Goal: Information Seeking & Learning: Learn about a topic

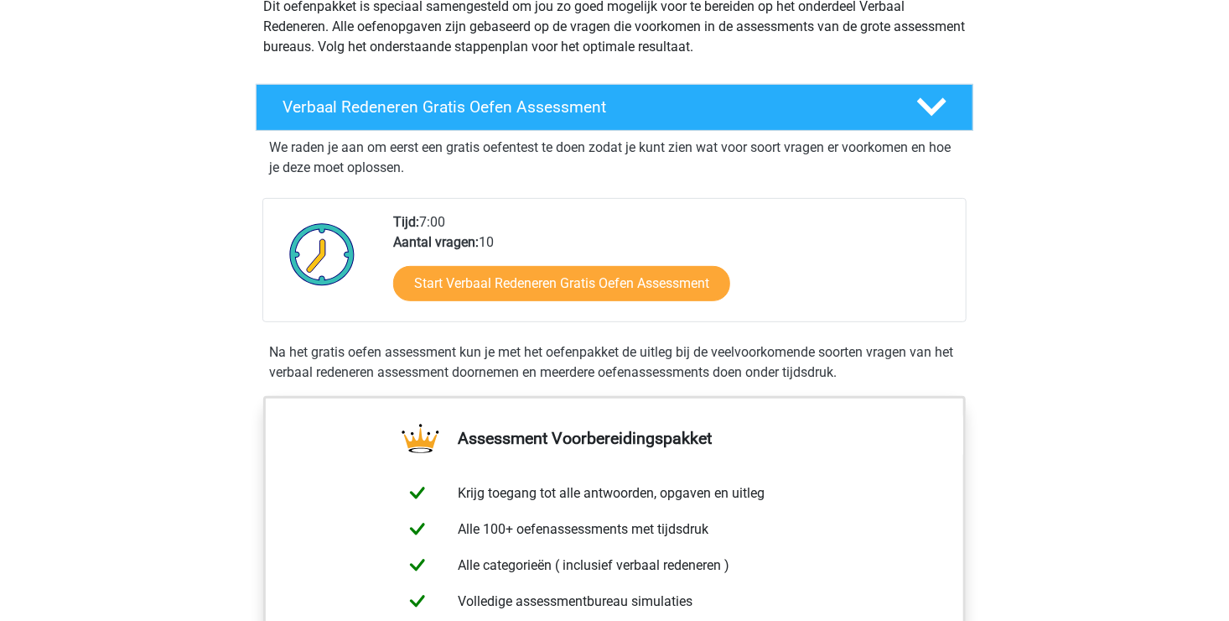
scroll to position [195, 0]
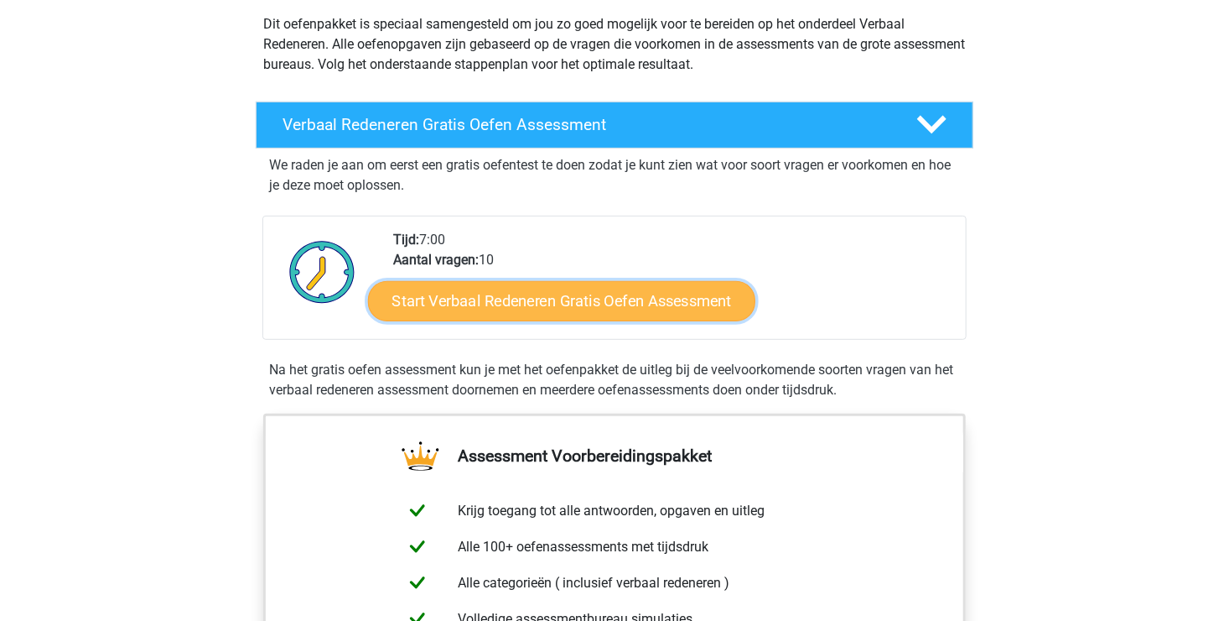
click at [528, 296] on link "Start Verbaal Redeneren Gratis Oefen Assessment" at bounding box center [561, 301] width 387 height 40
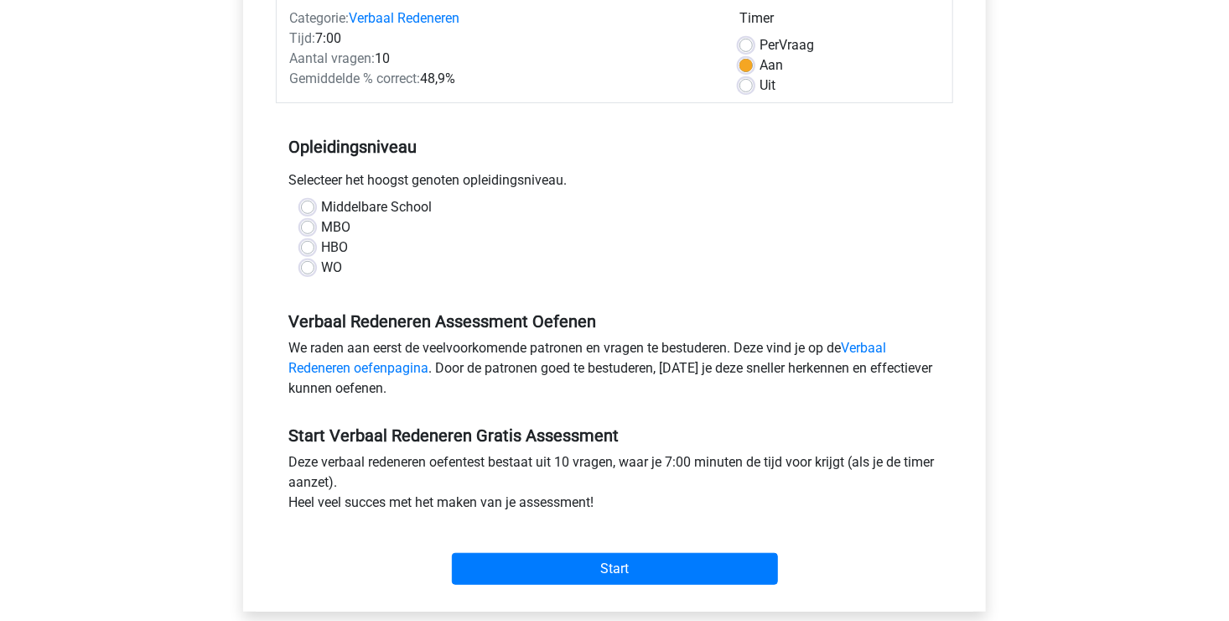
scroll to position [238, 0]
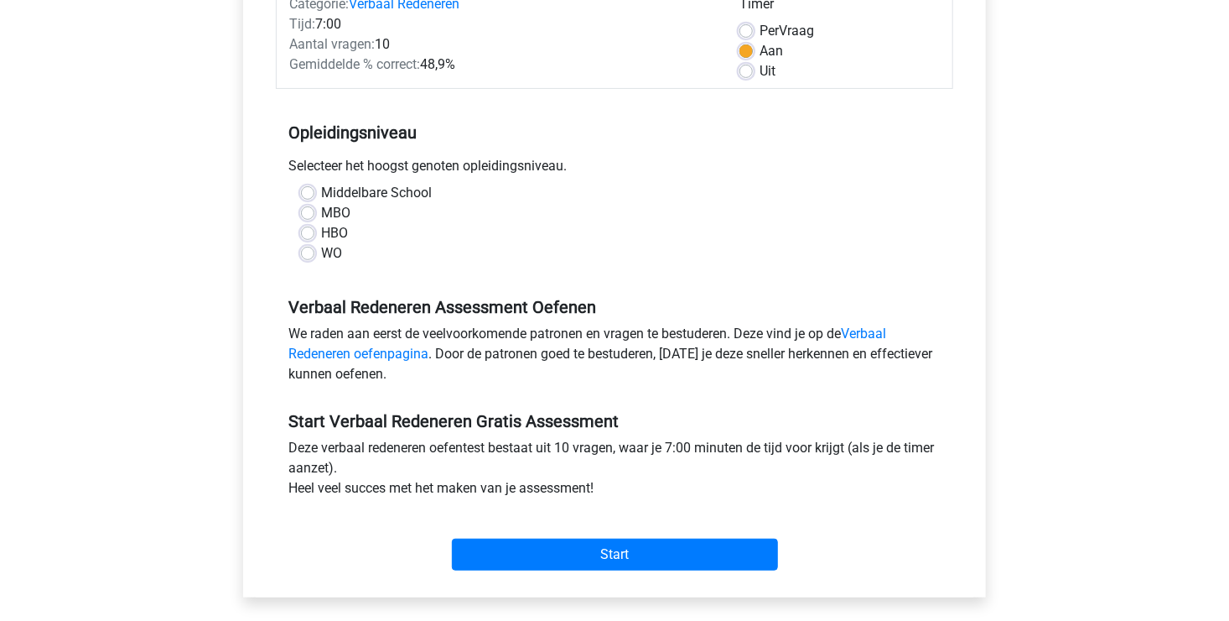
click at [334, 236] on label "HBO" at bounding box center [334, 233] width 27 height 20
click at [314, 236] on input "HBO" at bounding box center [307, 231] width 13 height 17
radio input "true"
click at [866, 333] on link "Verbaal Redeneren oefenpagina" at bounding box center [587, 343] width 598 height 36
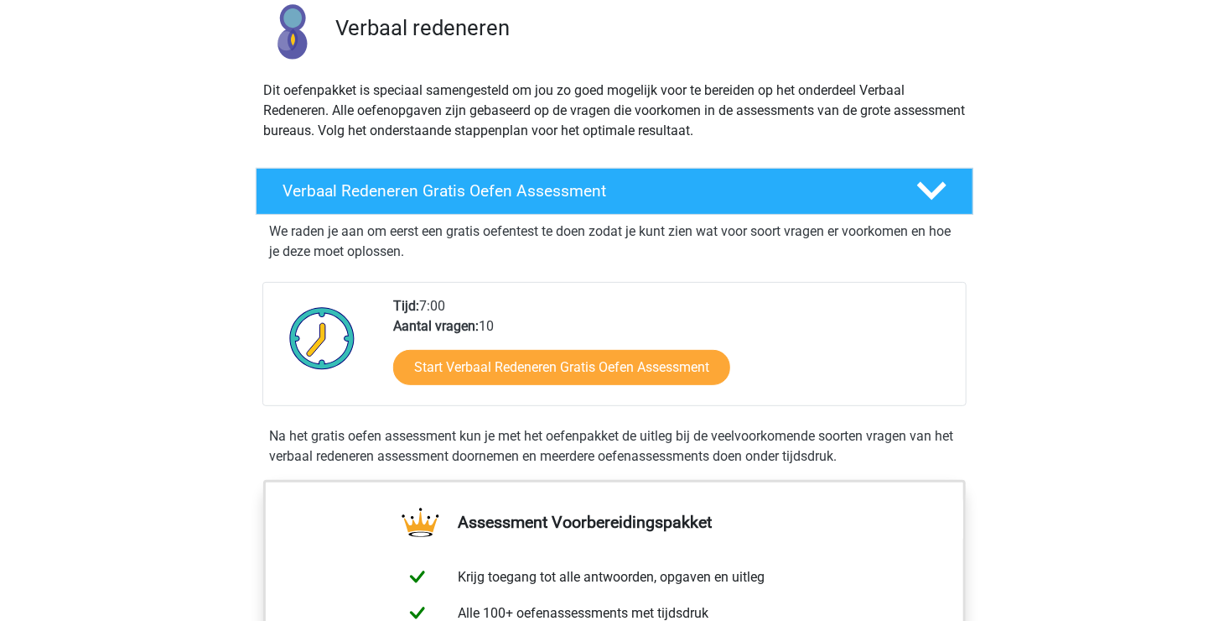
scroll to position [138, 0]
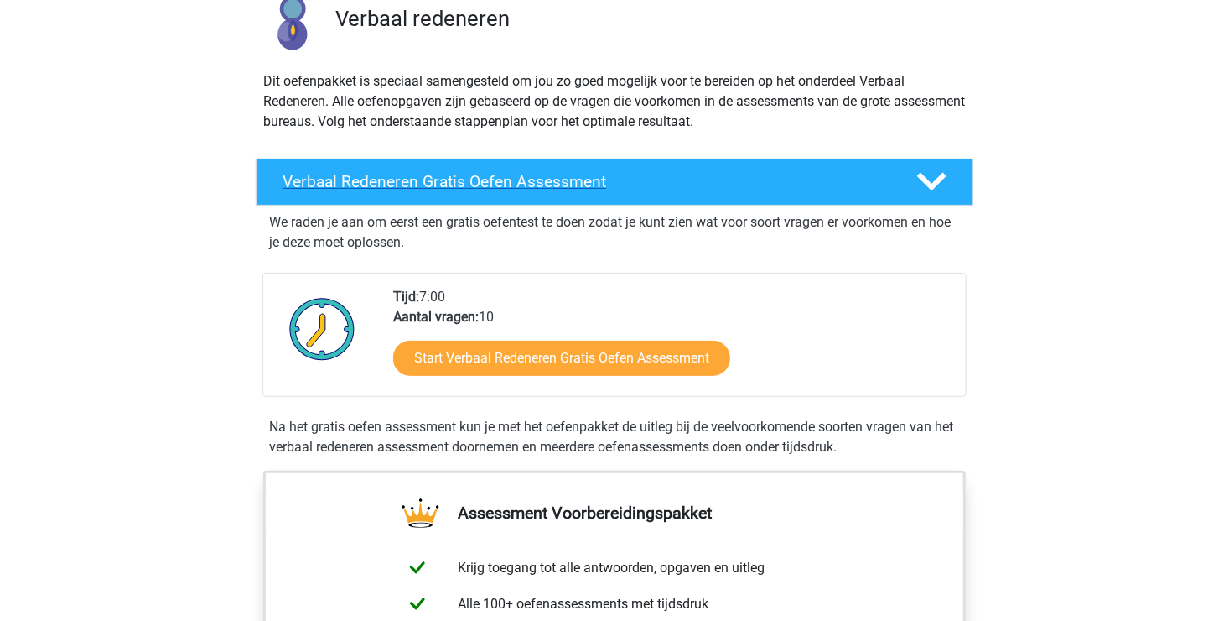
click at [425, 173] on h4 "Verbaal Redeneren Gratis Oefen Assessment" at bounding box center [586, 181] width 607 height 19
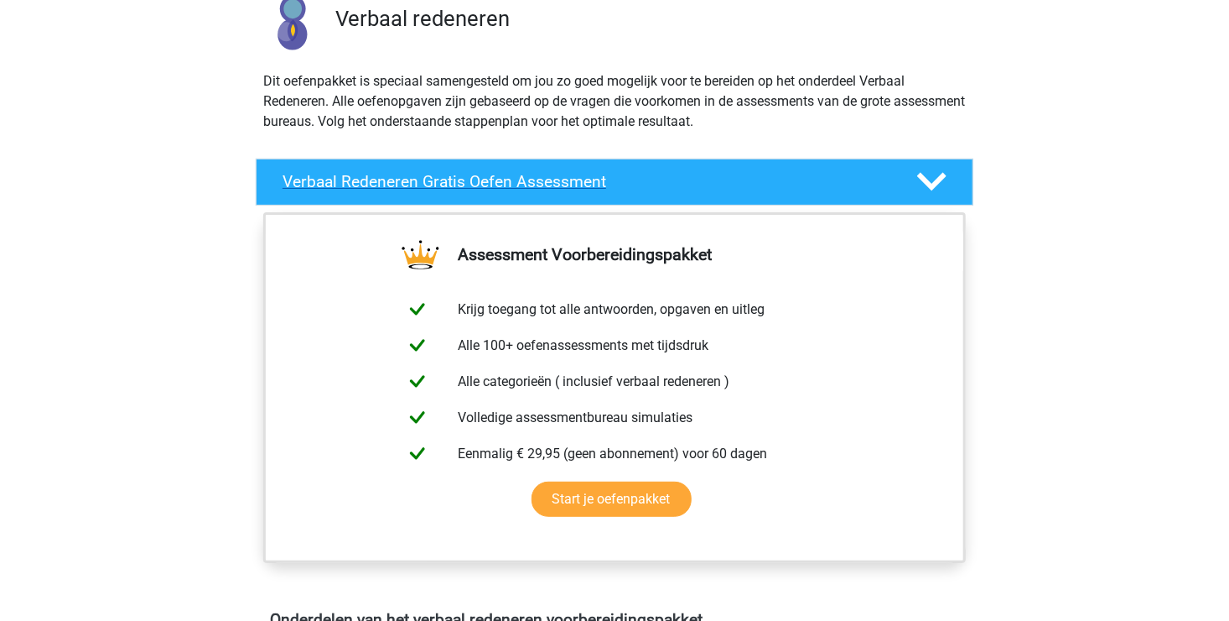
click at [501, 179] on h4 "Verbaal Redeneren Gratis Oefen Assessment" at bounding box center [586, 181] width 607 height 19
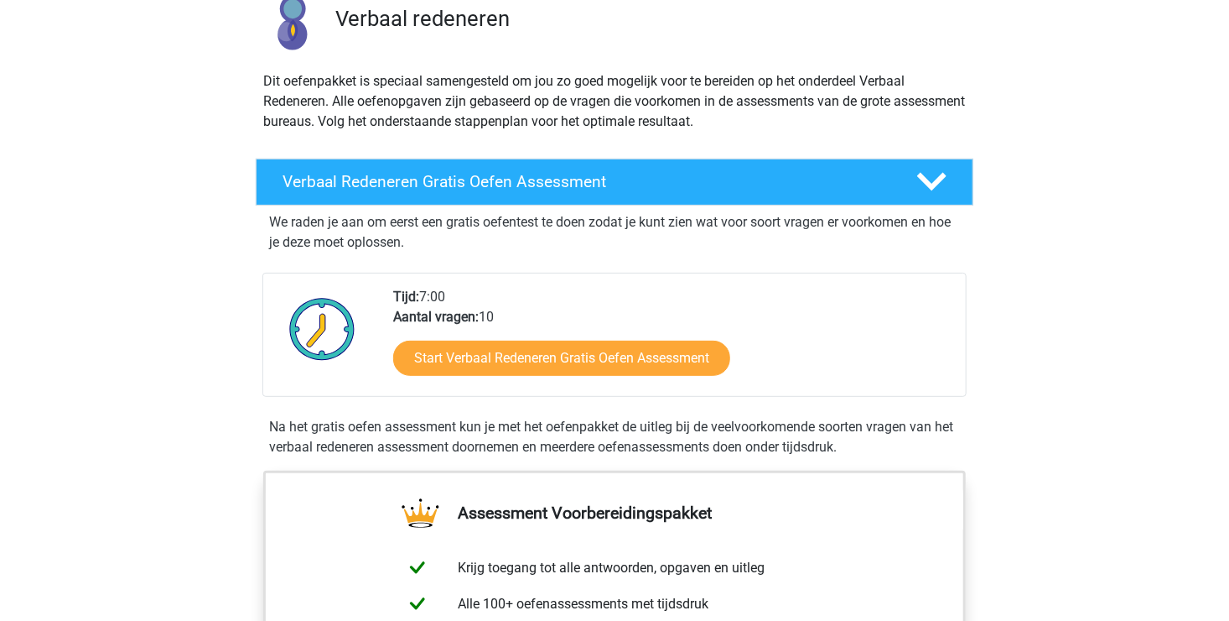
click at [584, 378] on div "Start Verbaal Redeneren Gratis Oefen Assessment" at bounding box center [672, 361] width 559 height 69
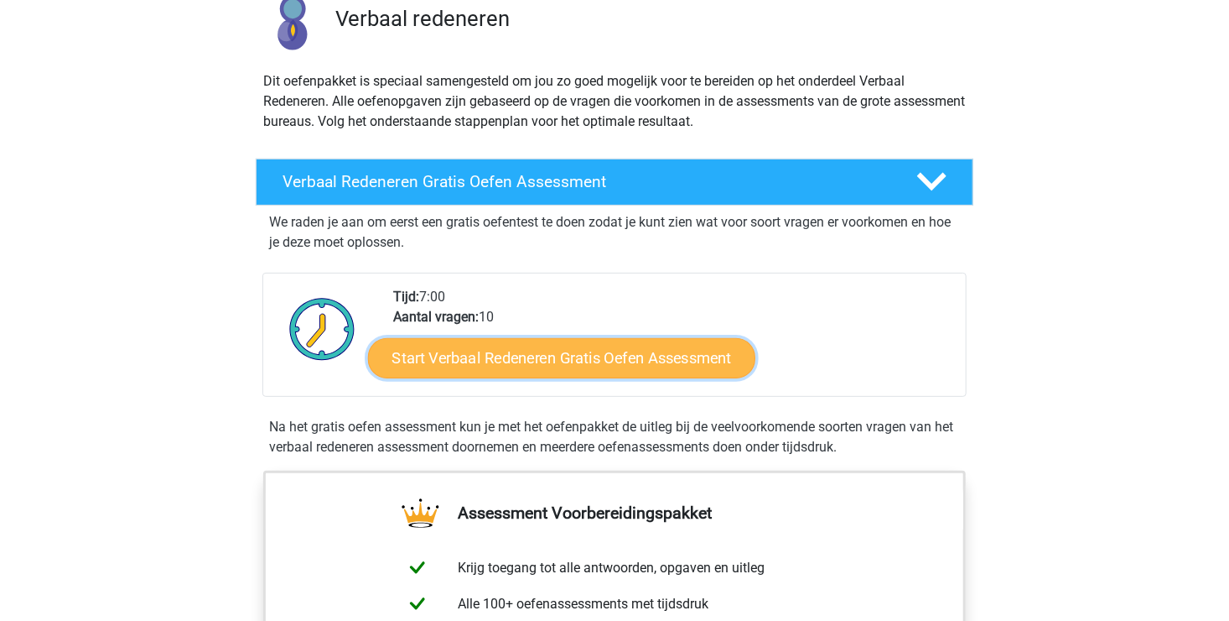
click at [535, 354] on link "Start Verbaal Redeneren Gratis Oefen Assessment" at bounding box center [561, 358] width 387 height 40
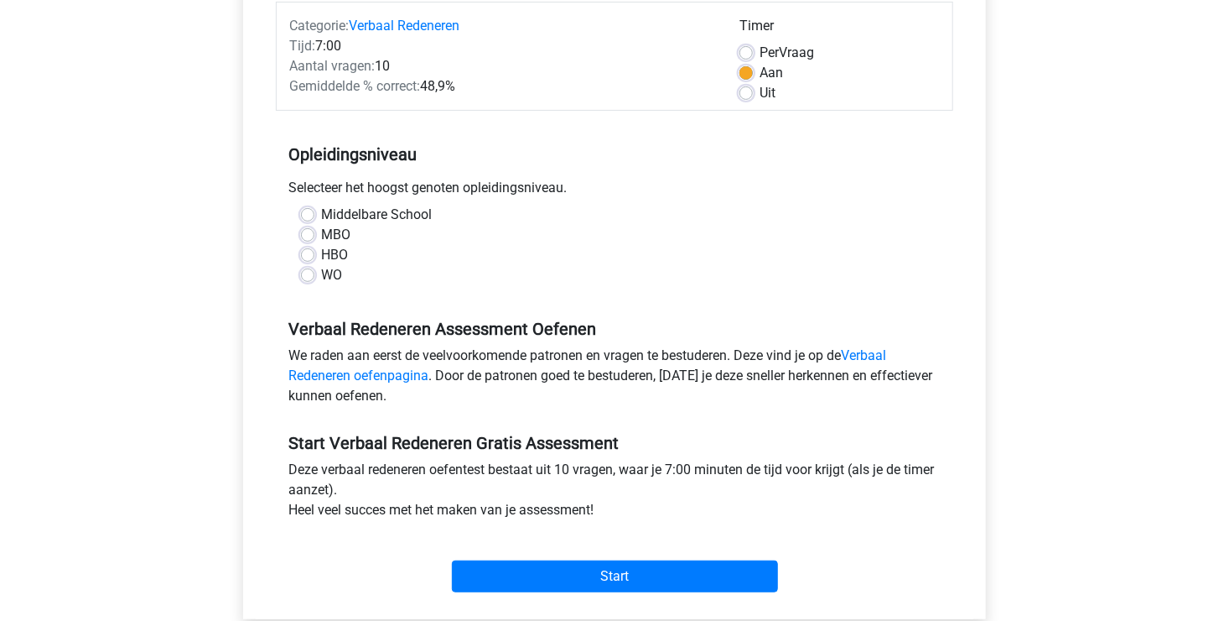
scroll to position [220, 0]
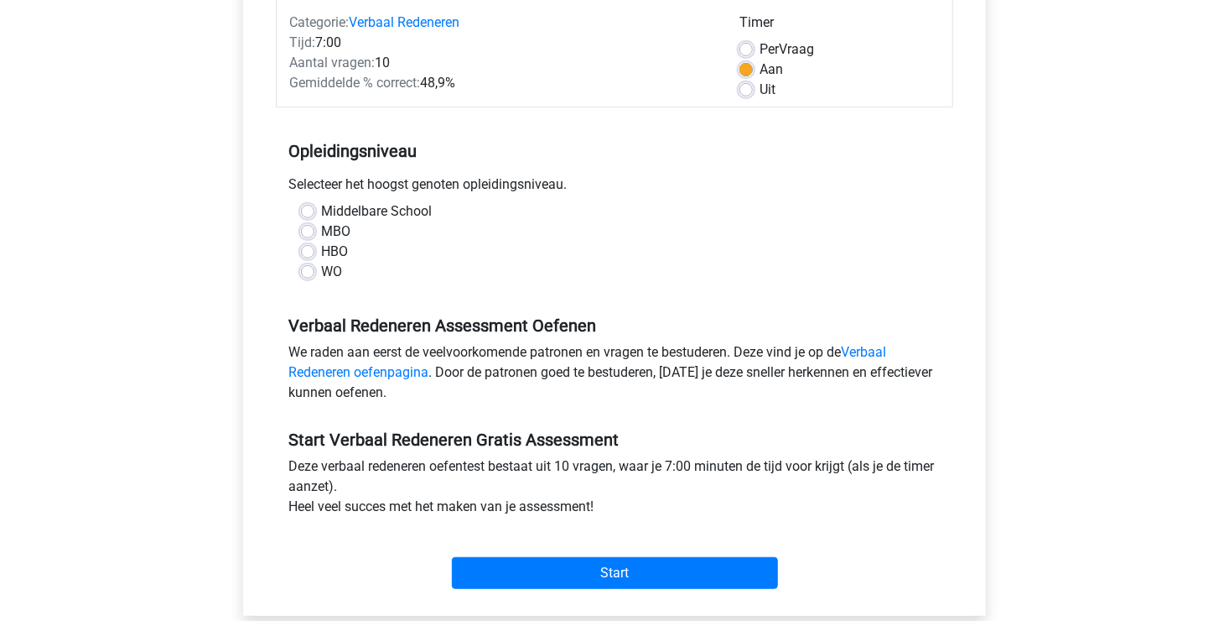
click at [876, 342] on div "We raden aan eerst de veelvoorkomende patronen en vragen te bestuderen. Deze vi…" at bounding box center [615, 375] width 678 height 67
click at [886, 358] on link "Verbaal Redeneren oefenpagina" at bounding box center [587, 362] width 598 height 36
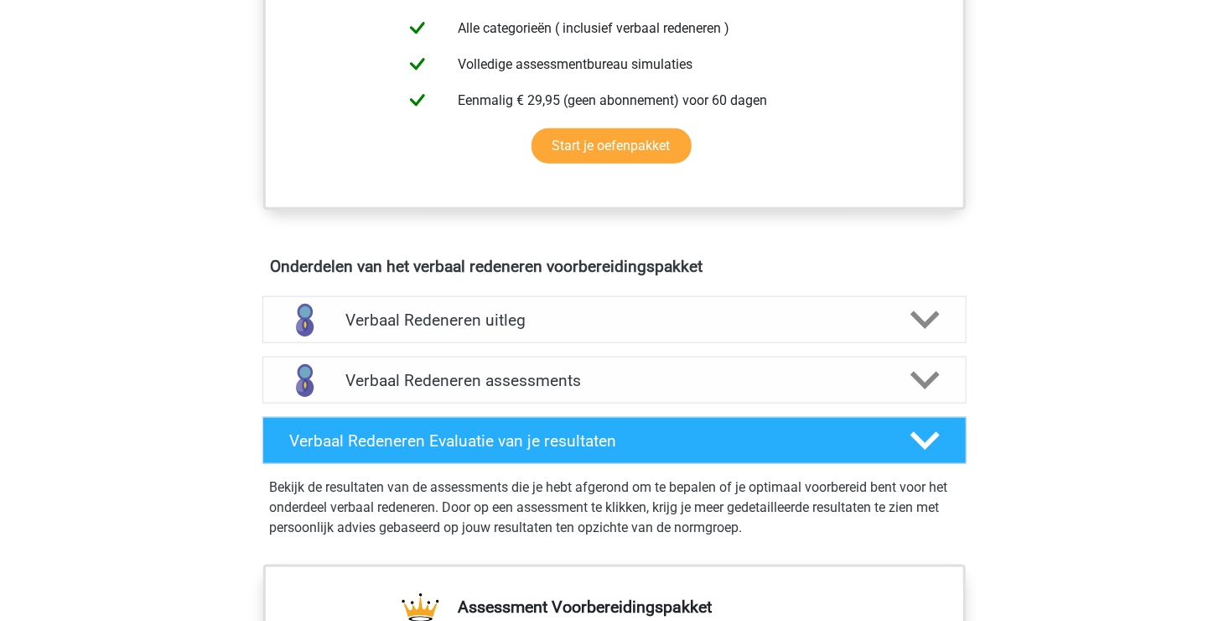
scroll to position [745, 0]
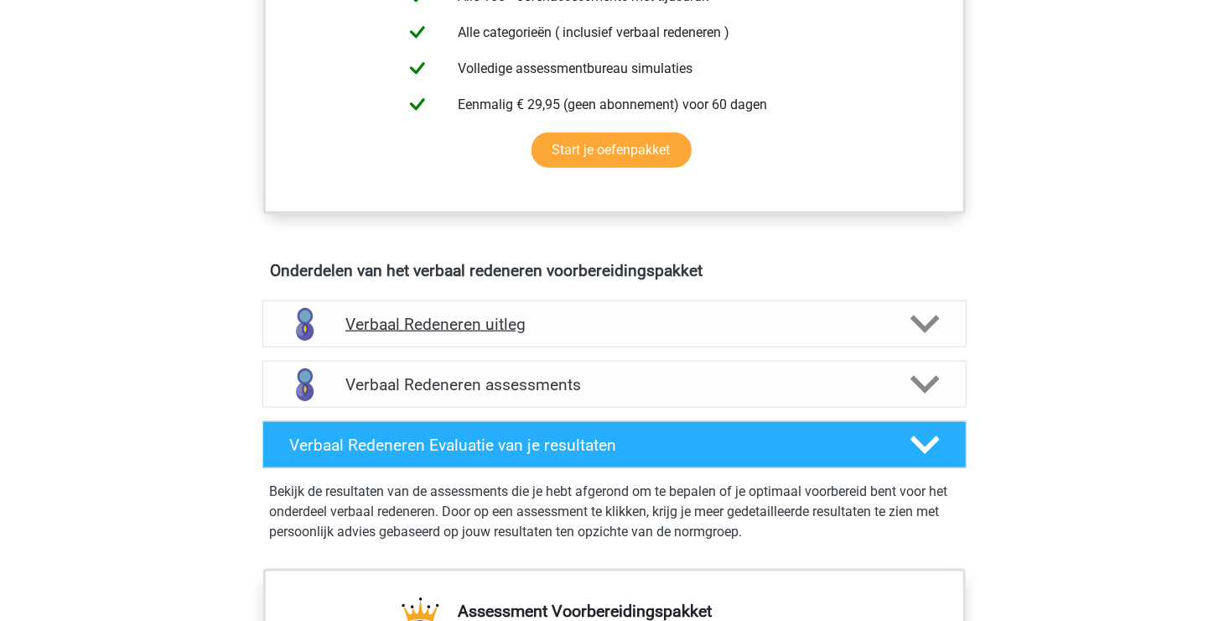
click at [930, 325] on polygon at bounding box center [925, 324] width 29 height 18
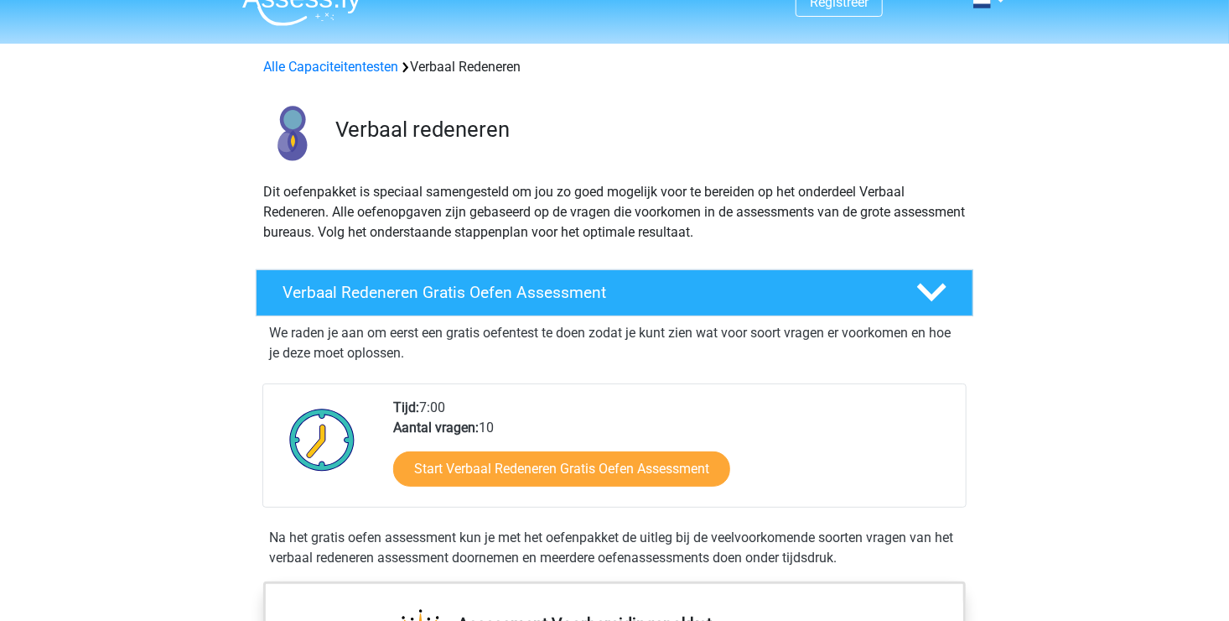
scroll to position [0, 0]
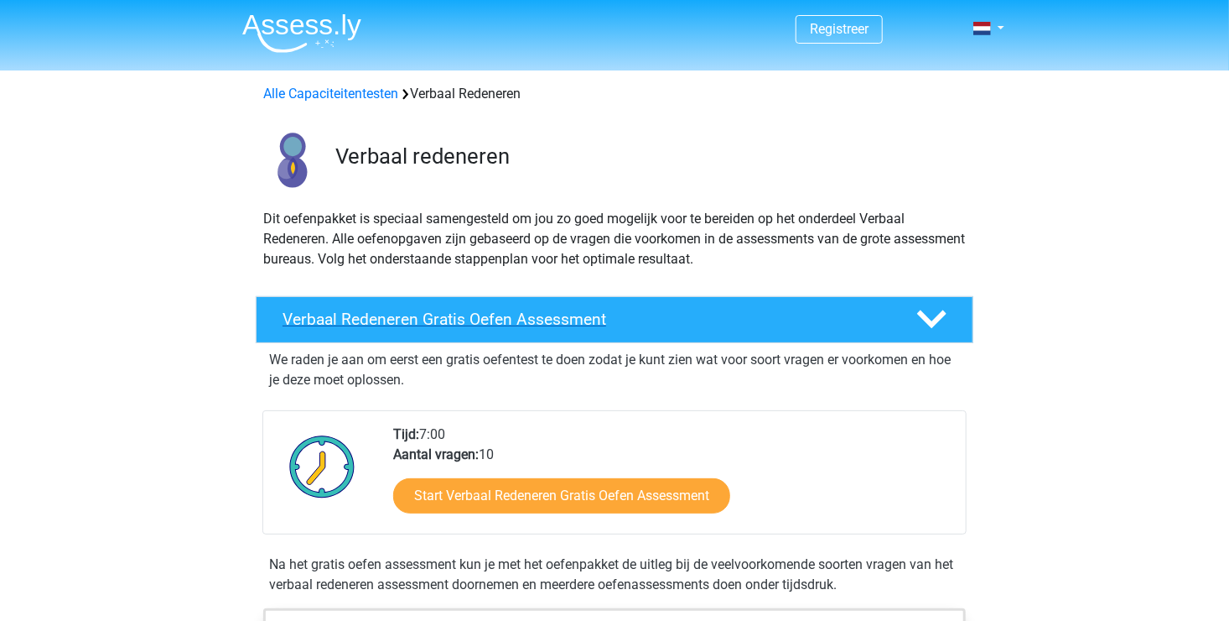
click at [538, 317] on h4 "Verbaal Redeneren Gratis Oefen Assessment" at bounding box center [586, 318] width 607 height 19
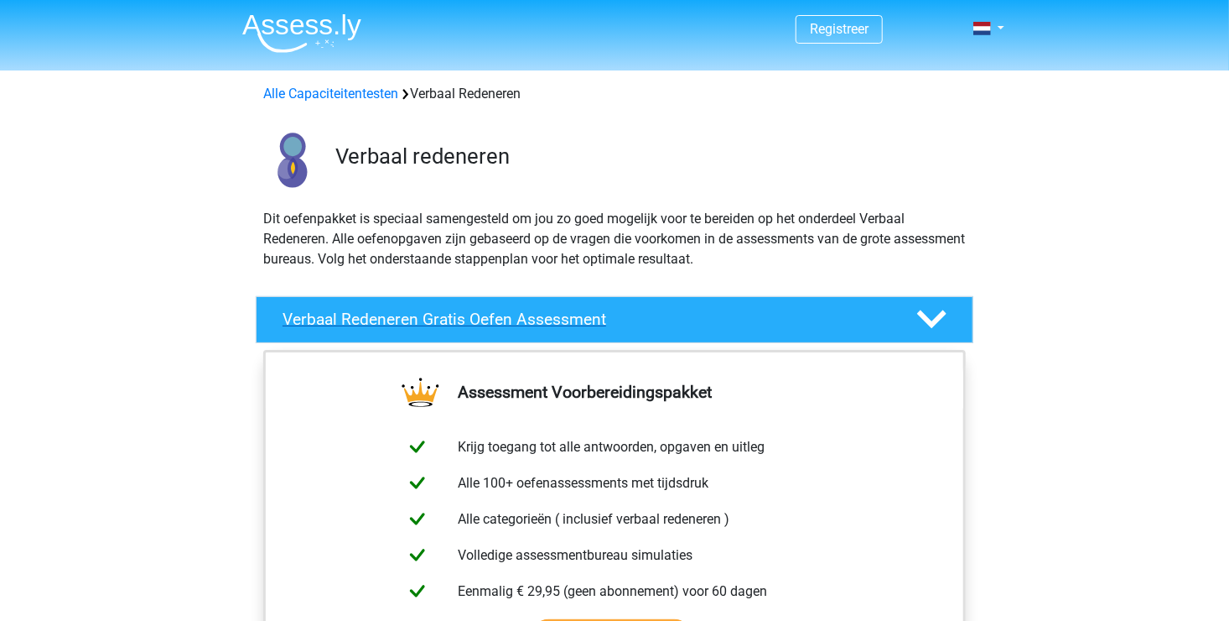
click at [538, 317] on h4 "Verbaal Redeneren Gratis Oefen Assessment" at bounding box center [586, 318] width 607 height 19
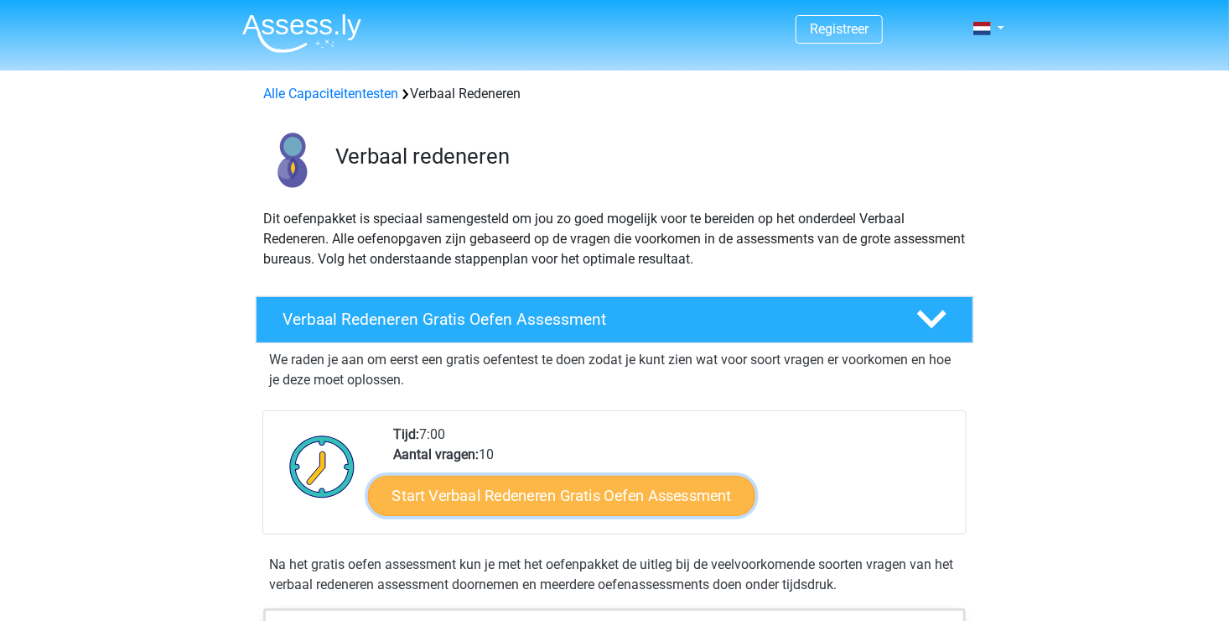
click at [560, 483] on link "Start Verbaal Redeneren Gratis Oefen Assessment" at bounding box center [561, 495] width 387 height 40
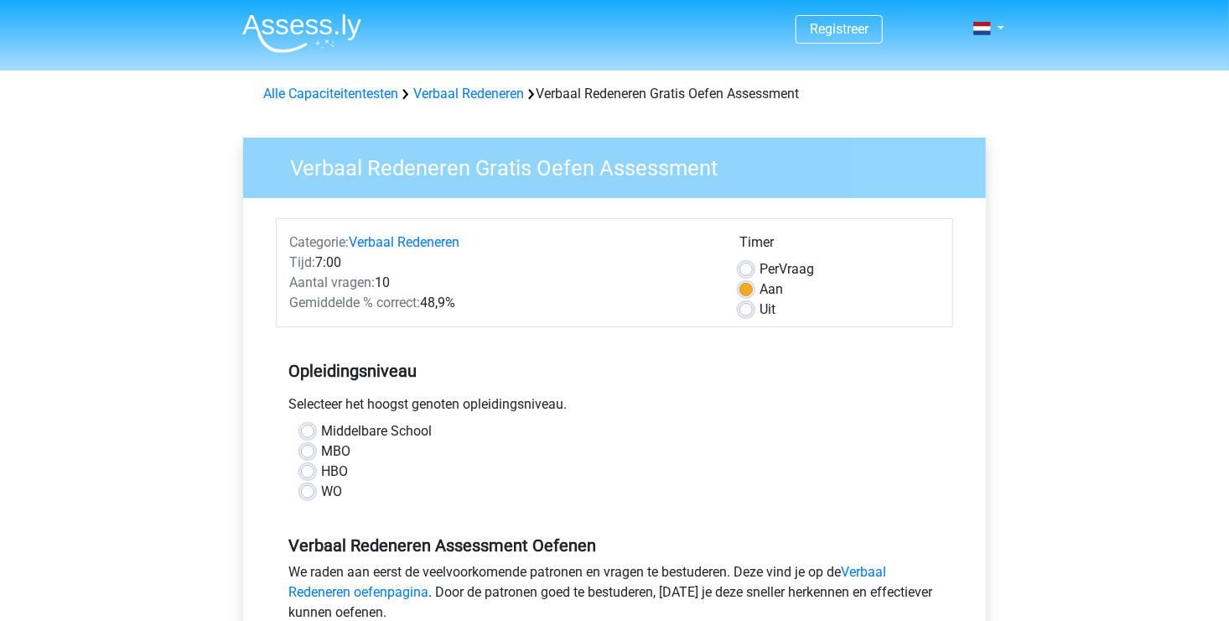
click at [318, 467] on div "HBO" at bounding box center [614, 471] width 627 height 20
click at [321, 470] on label "HBO" at bounding box center [334, 471] width 27 height 20
click at [305, 470] on input "HBO" at bounding box center [307, 469] width 13 height 17
radio input "true"
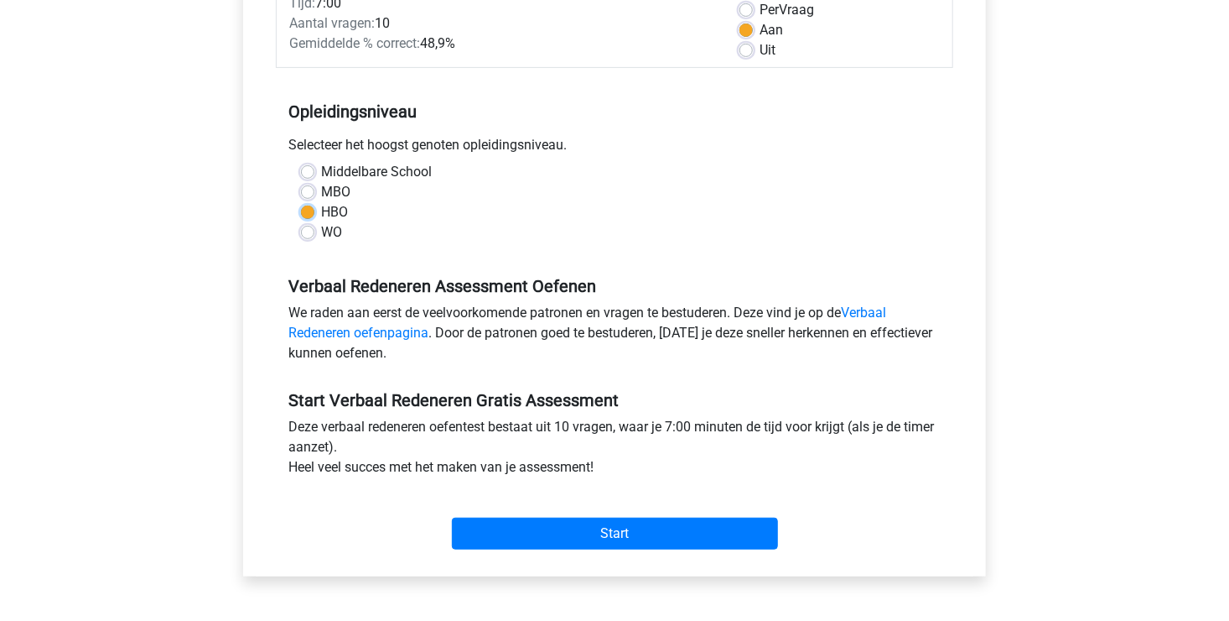
scroll to position [305, 0]
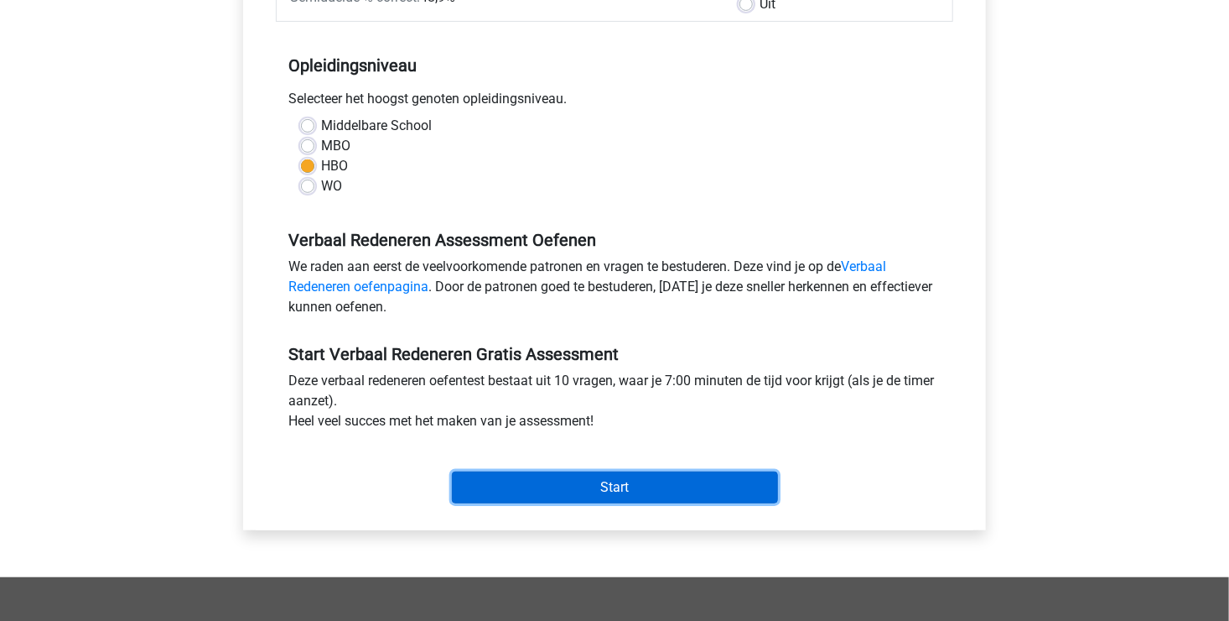
click at [578, 491] on input "Start" at bounding box center [615, 487] width 326 height 32
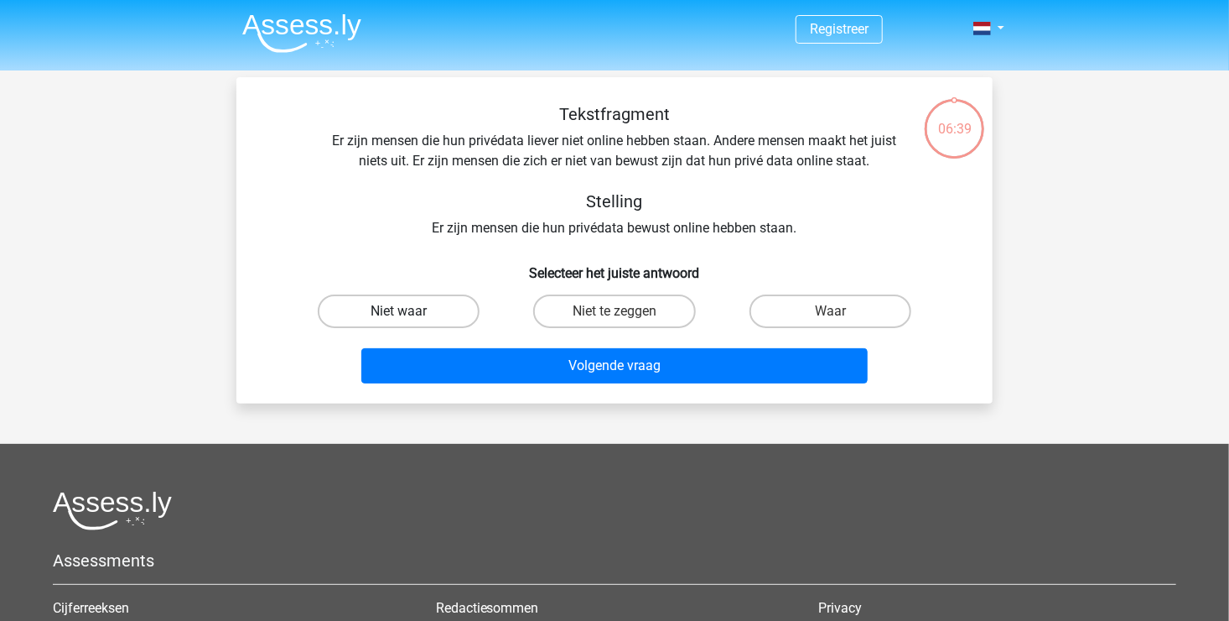
click at [401, 305] on label "Niet waar" at bounding box center [399, 311] width 162 height 34
click at [401, 311] on input "Niet waar" at bounding box center [404, 316] width 11 height 11
radio input "true"
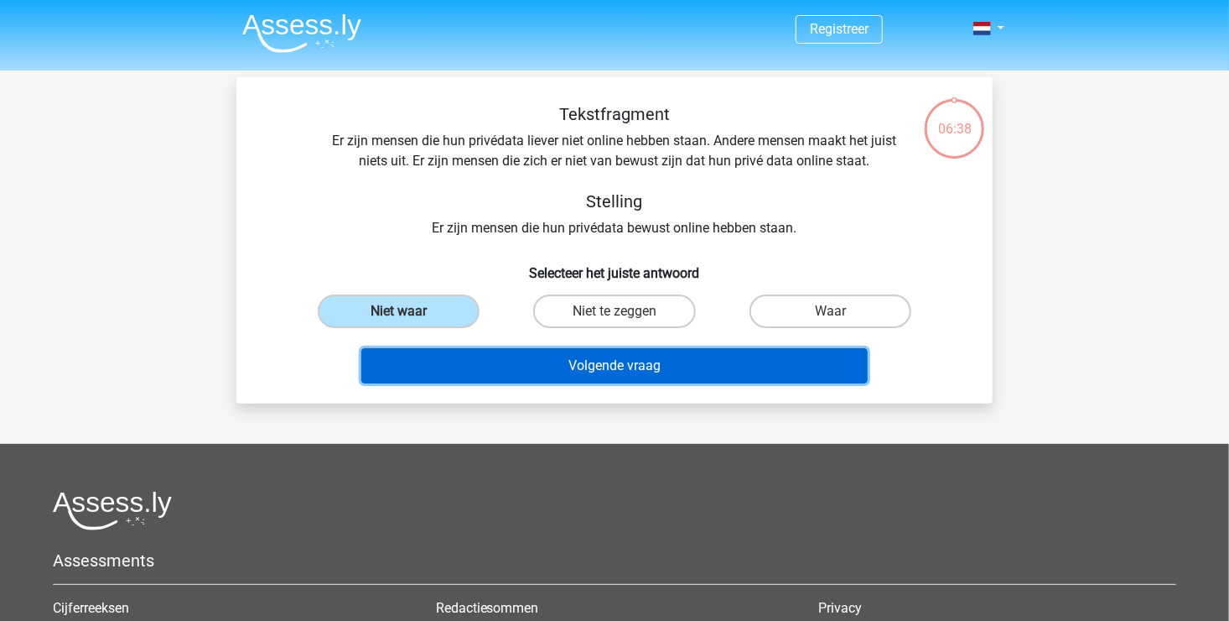
click at [578, 367] on button "Volgende vraag" at bounding box center [614, 365] width 507 height 35
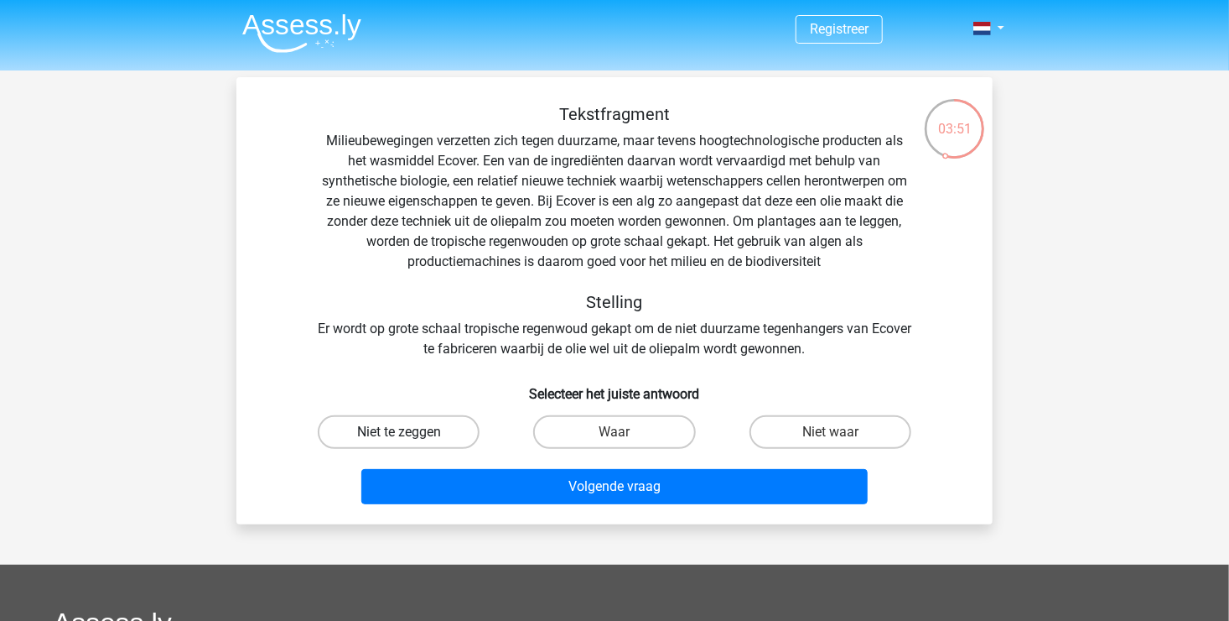
click at [378, 429] on label "Niet te zeggen" at bounding box center [399, 432] width 162 height 34
click at [399, 432] on input "Niet te zeggen" at bounding box center [404, 437] width 11 height 11
radio input "true"
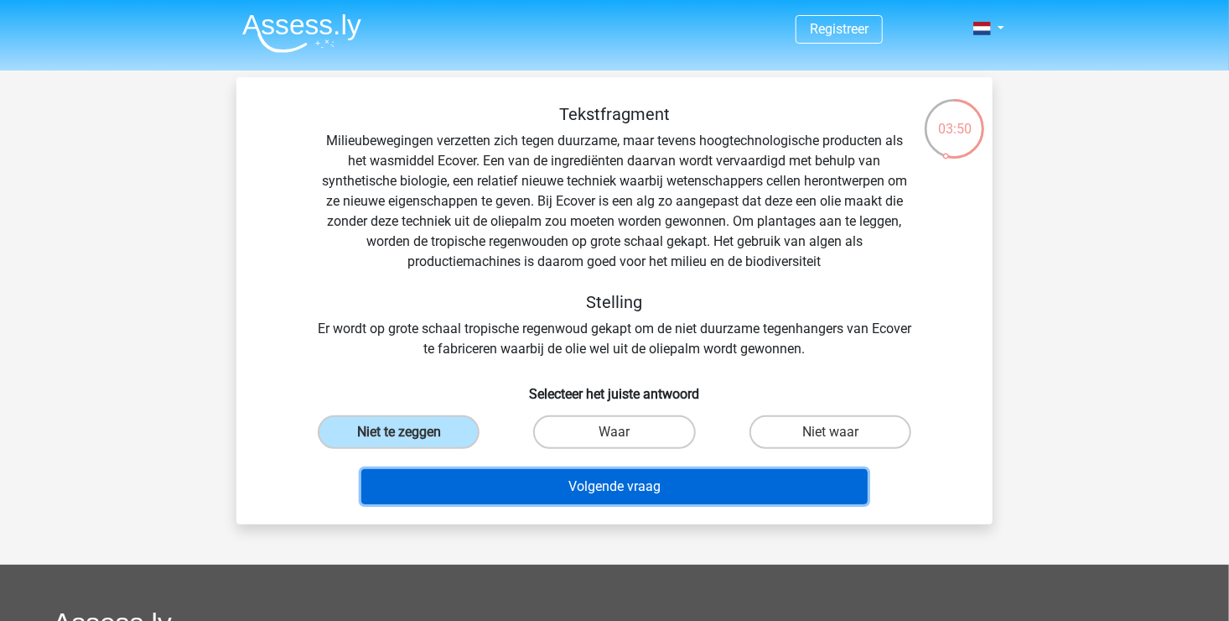
click at [628, 486] on button "Volgende vraag" at bounding box center [614, 486] width 507 height 35
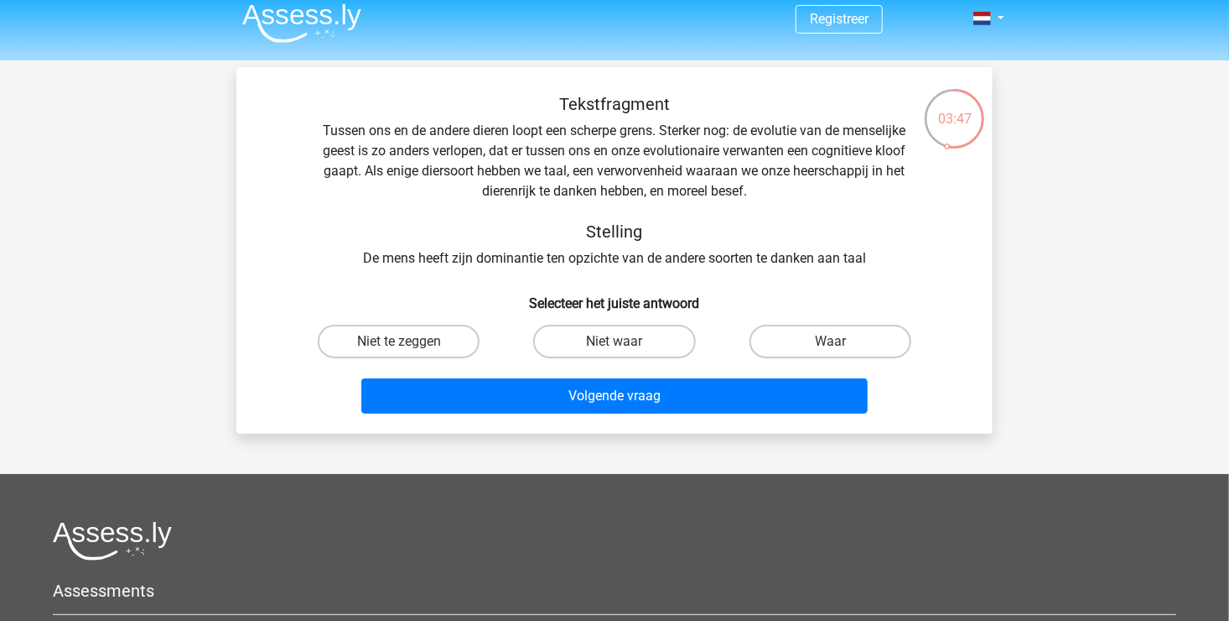
scroll to position [8, 0]
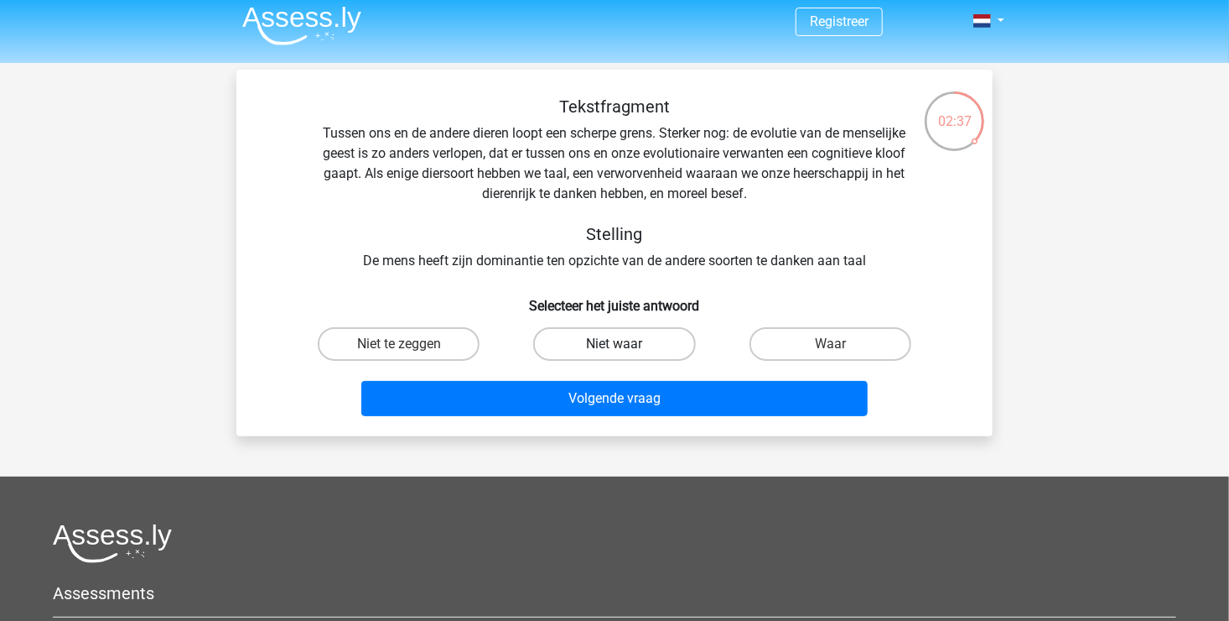
click at [605, 346] on label "Niet waar" at bounding box center [614, 344] width 162 height 34
click at [615, 346] on input "Niet waar" at bounding box center [620, 349] width 11 height 11
radio input "true"
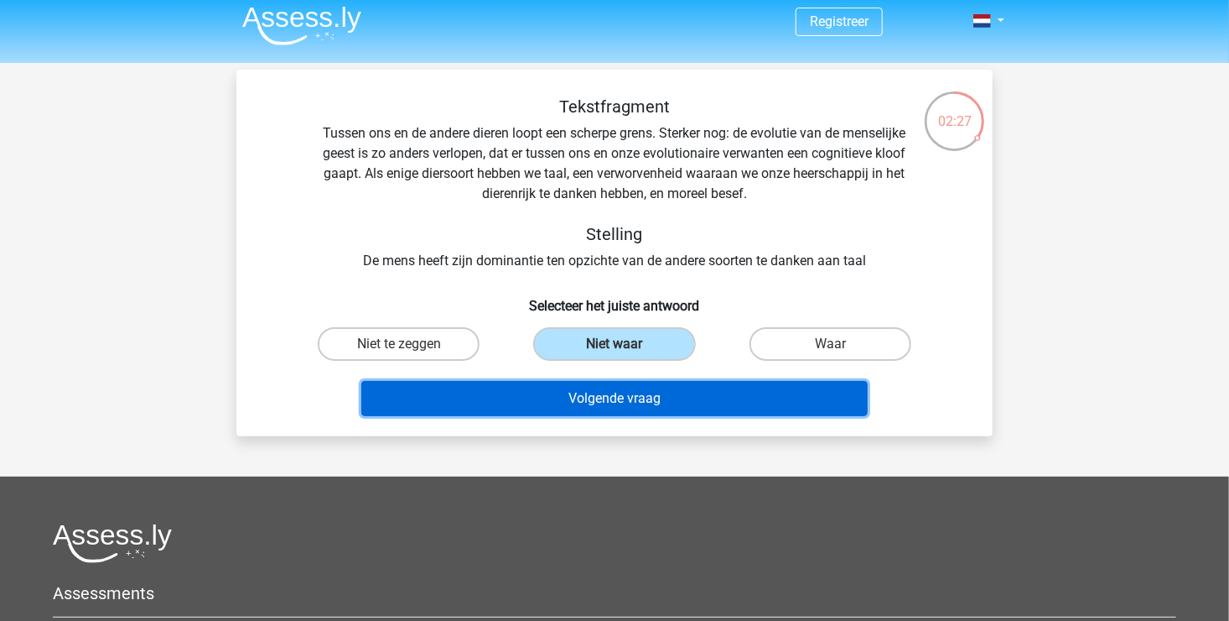
click at [605, 396] on button "Volgende vraag" at bounding box center [614, 398] width 507 height 35
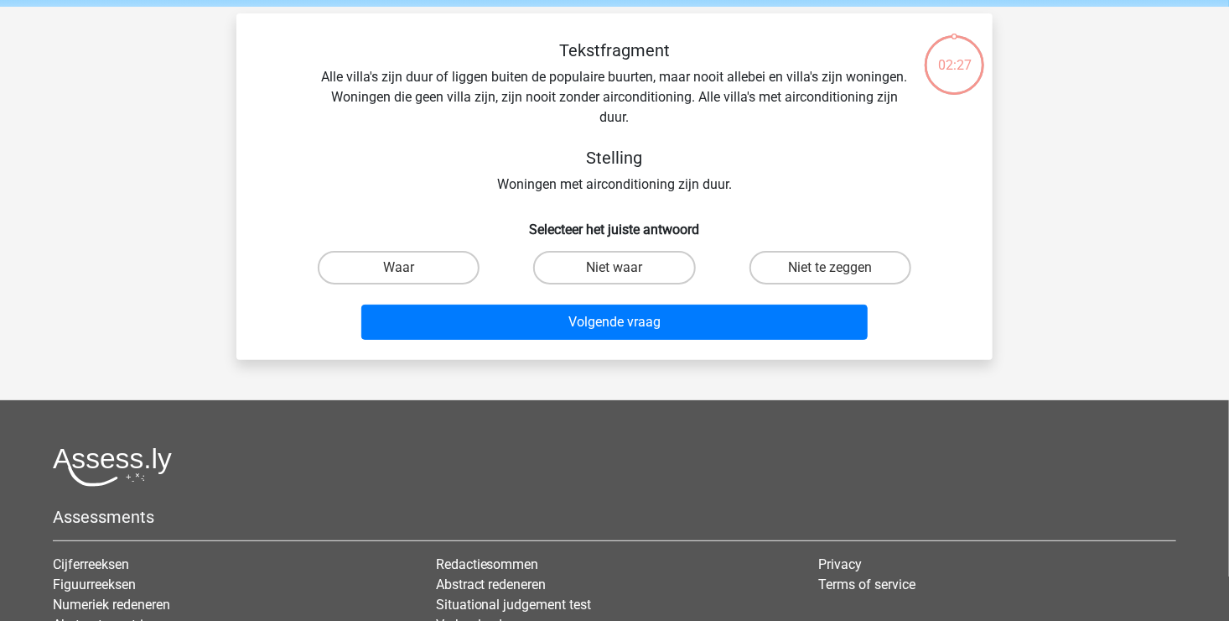
scroll to position [77, 0]
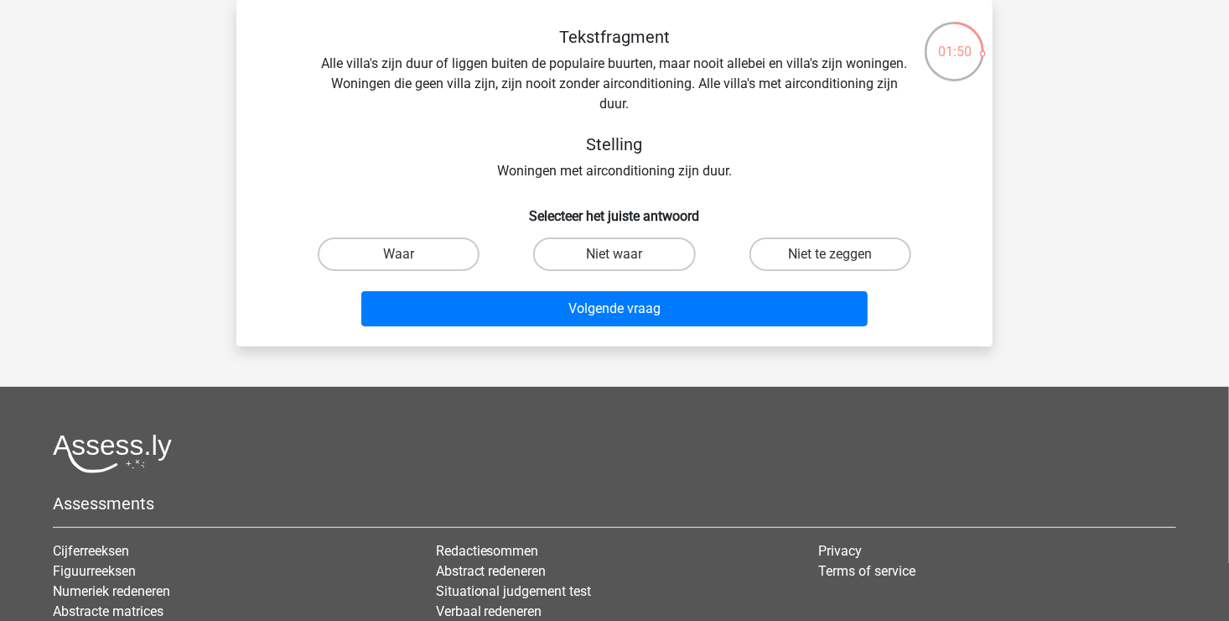
click at [615, 256] on input "Niet waar" at bounding box center [620, 259] width 11 height 11
radio input "true"
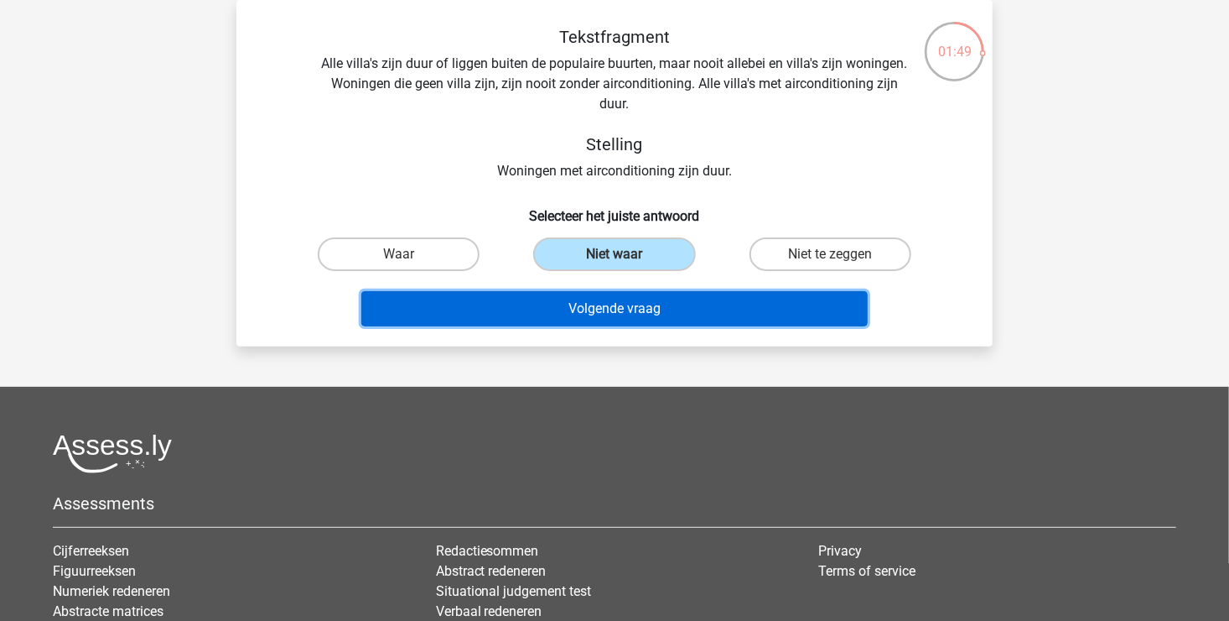
click at [599, 312] on button "Volgende vraag" at bounding box center [614, 308] width 507 height 35
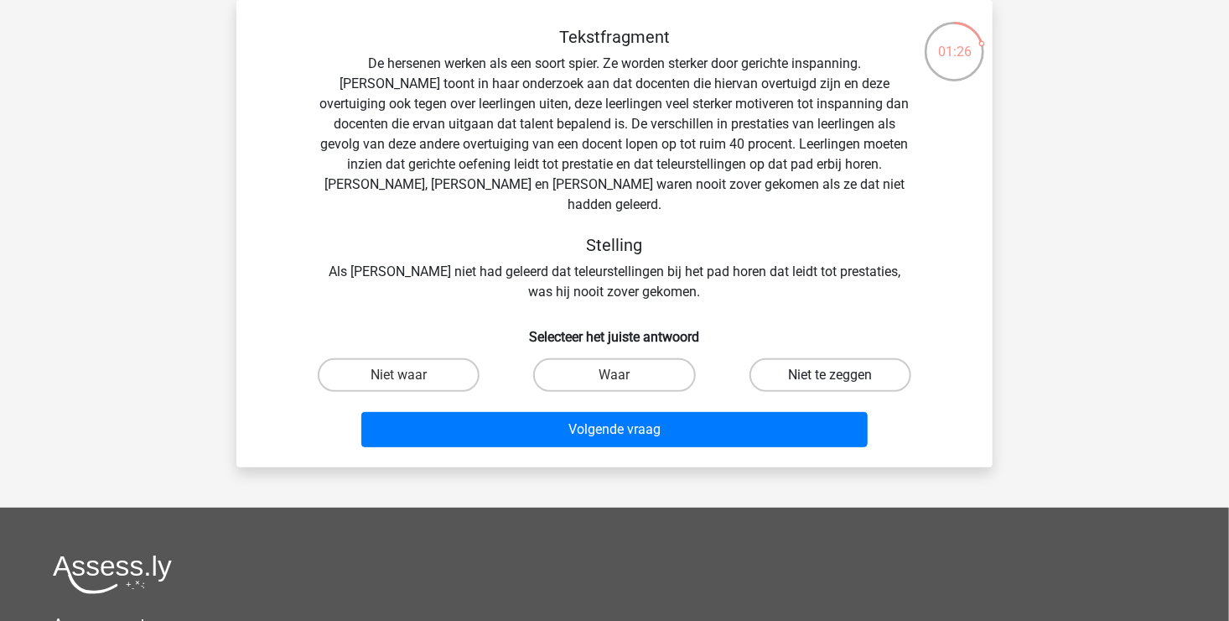
click at [820, 358] on label "Niet te zeggen" at bounding box center [831, 375] width 162 height 34
click at [830, 375] on input "Niet te zeggen" at bounding box center [835, 380] width 11 height 11
radio input "true"
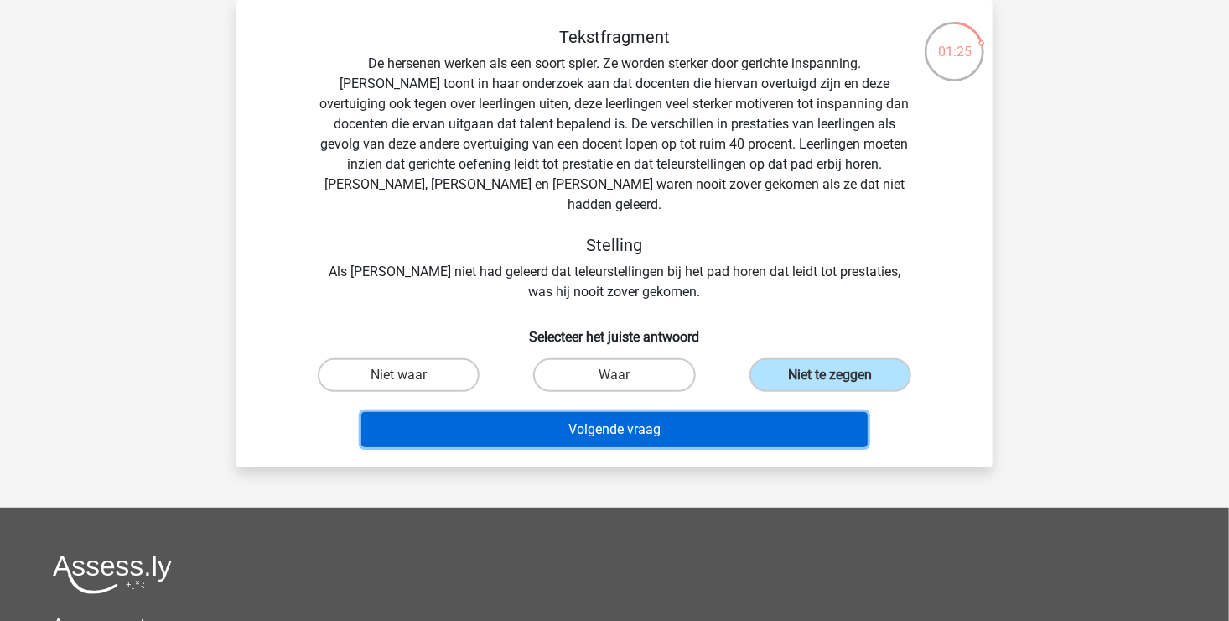
click at [628, 416] on button "Volgende vraag" at bounding box center [614, 429] width 507 height 35
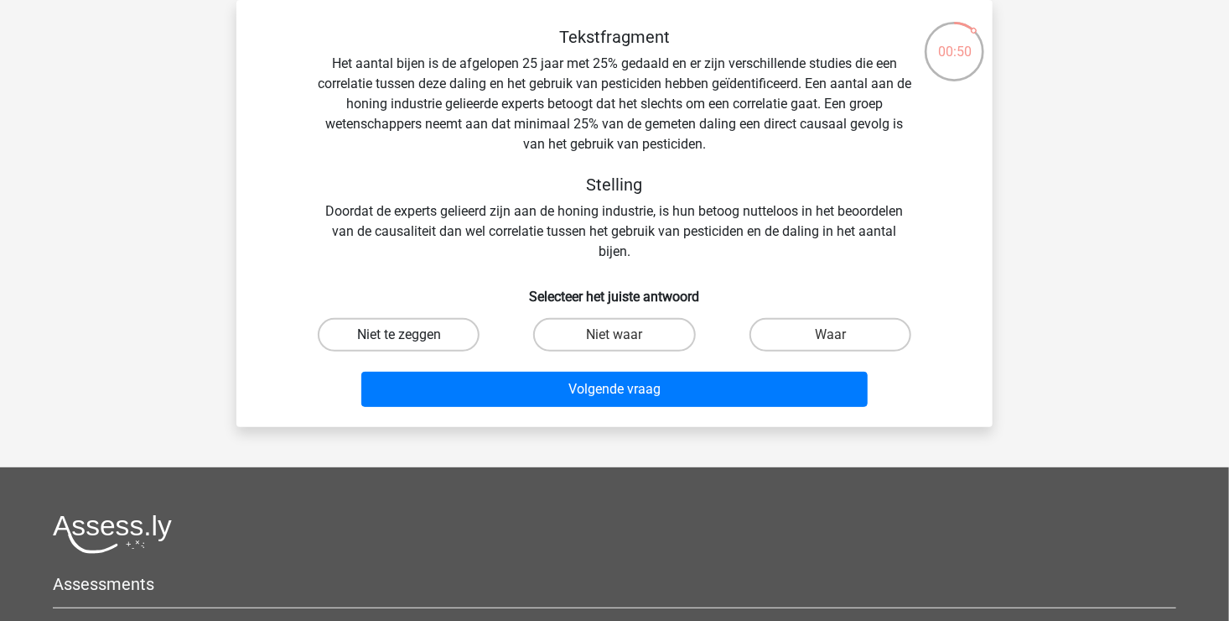
click at [356, 345] on label "Niet te zeggen" at bounding box center [399, 335] width 162 height 34
click at [399, 345] on input "Niet te zeggen" at bounding box center [404, 340] width 11 height 11
radio input "true"
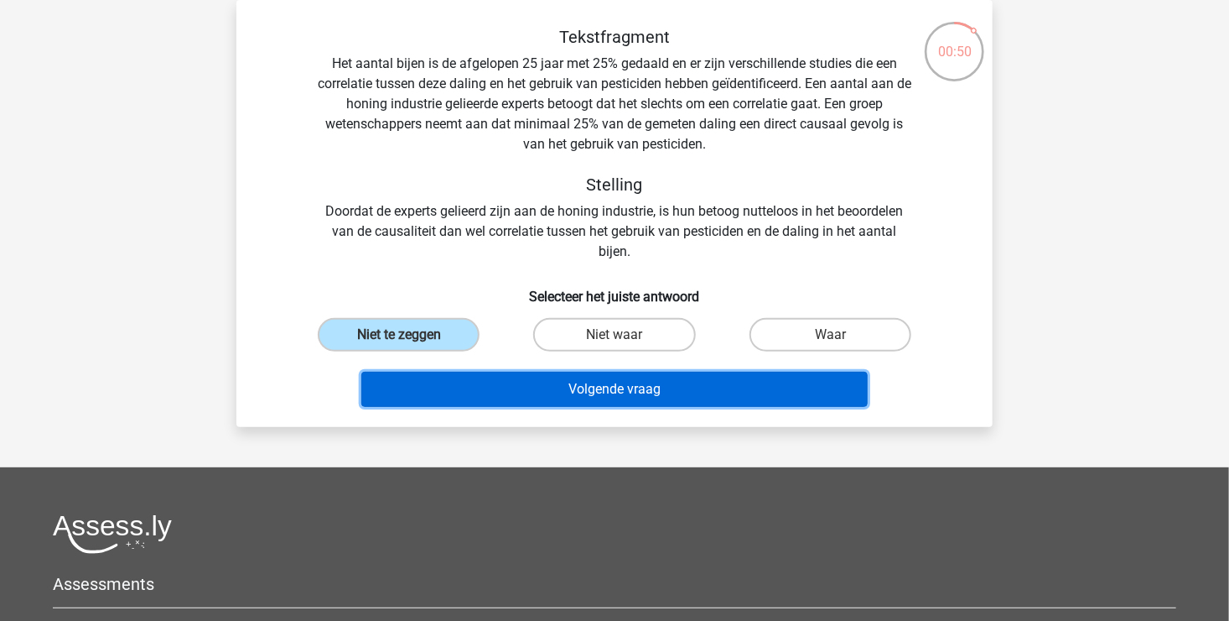
click at [646, 392] on button "Volgende vraag" at bounding box center [614, 388] width 507 height 35
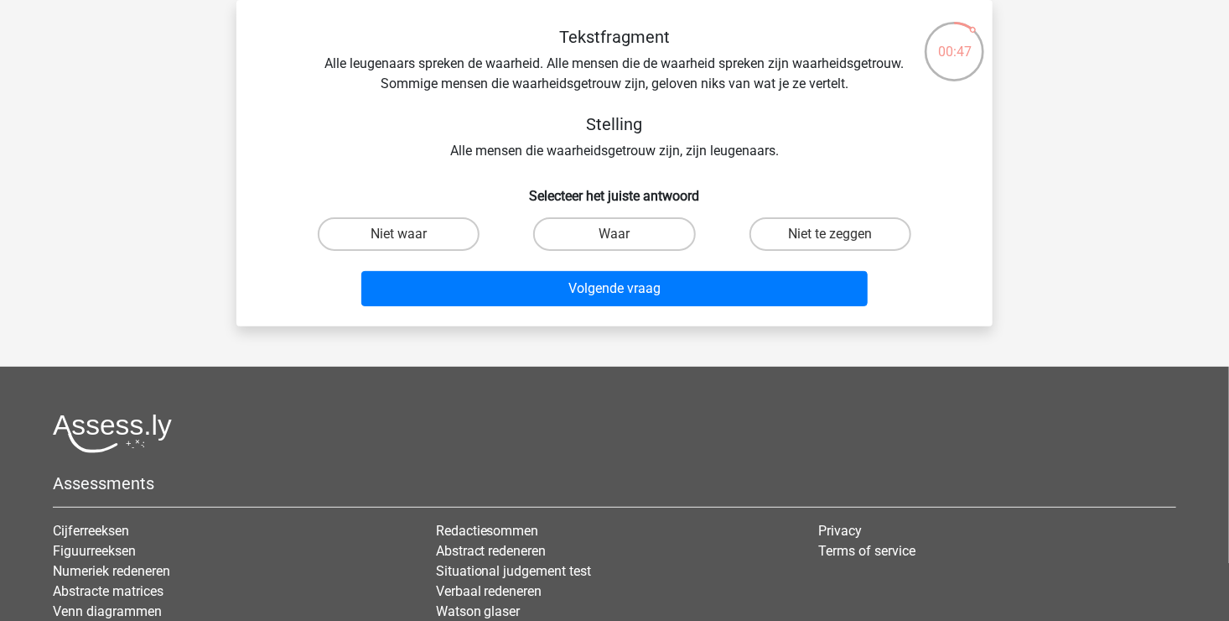
scroll to position [0, 0]
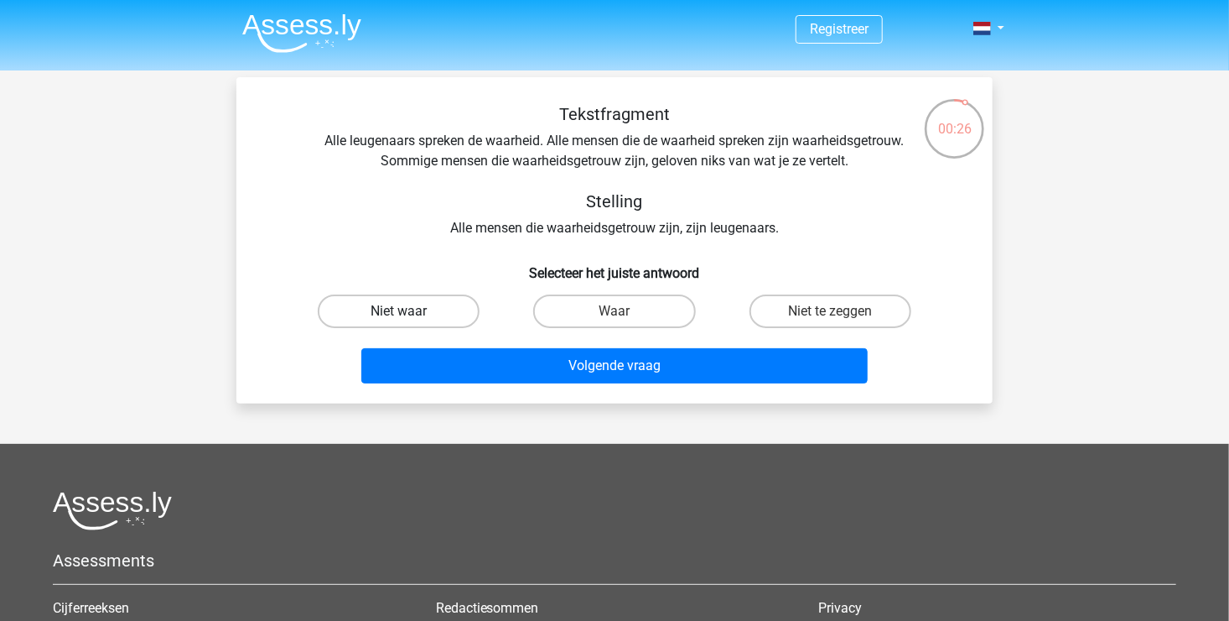
click at [376, 313] on label "Niet waar" at bounding box center [399, 311] width 162 height 34
click at [399, 313] on input "Niet waar" at bounding box center [404, 316] width 11 height 11
radio input "true"
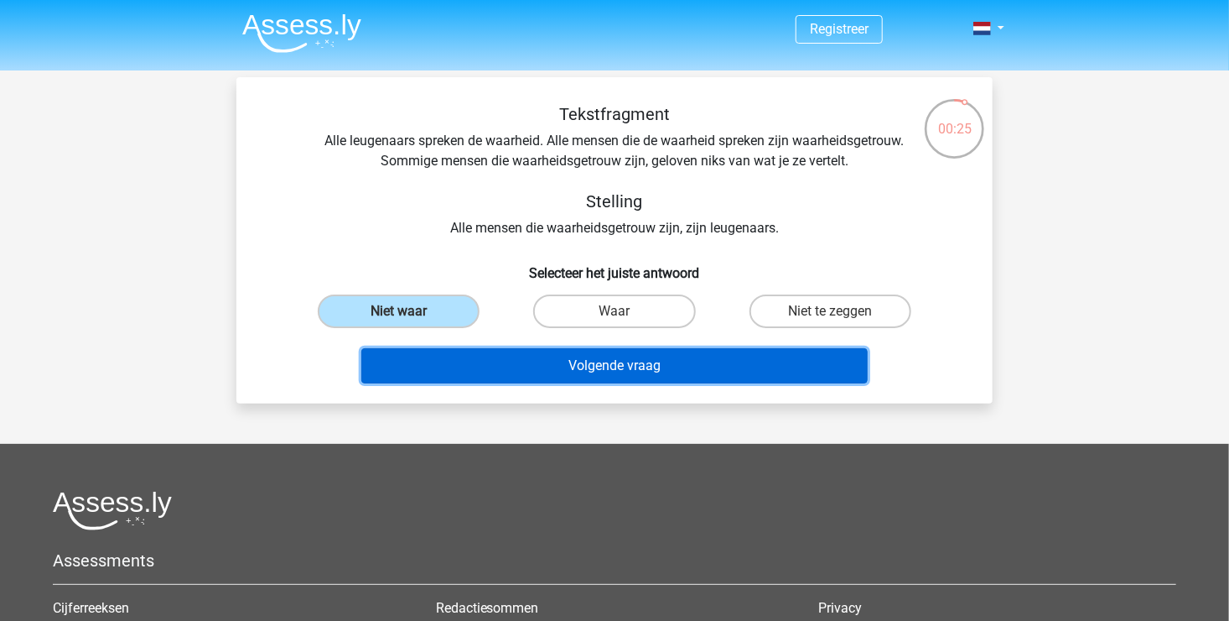
click at [550, 381] on button "Volgende vraag" at bounding box center [614, 365] width 507 height 35
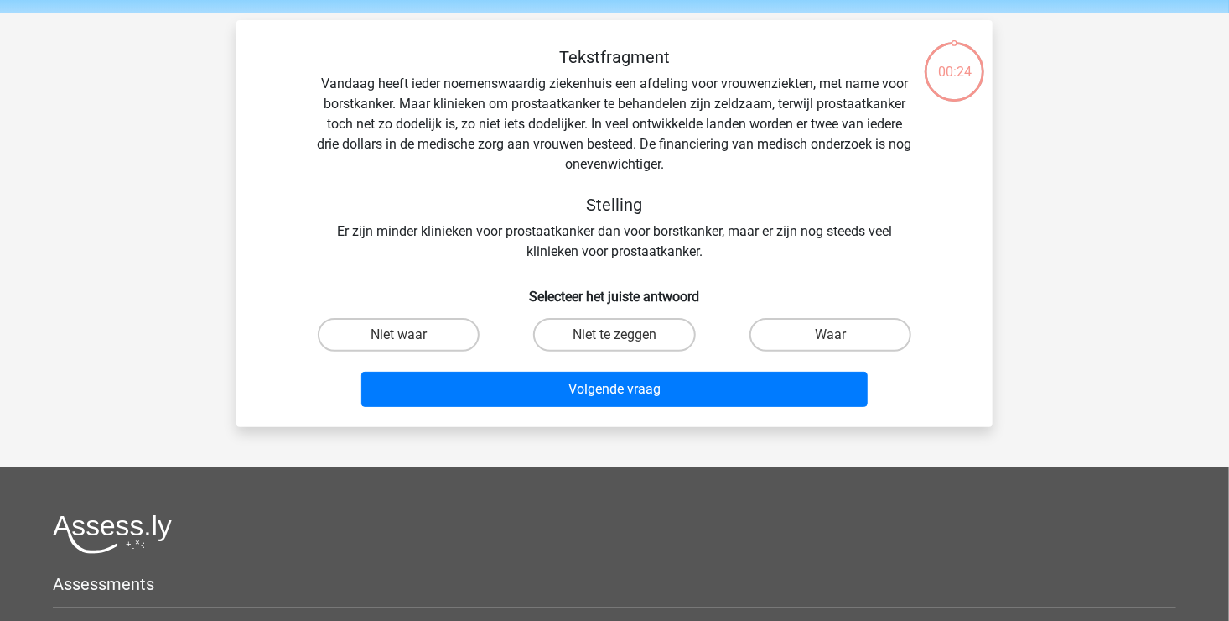
scroll to position [77, 0]
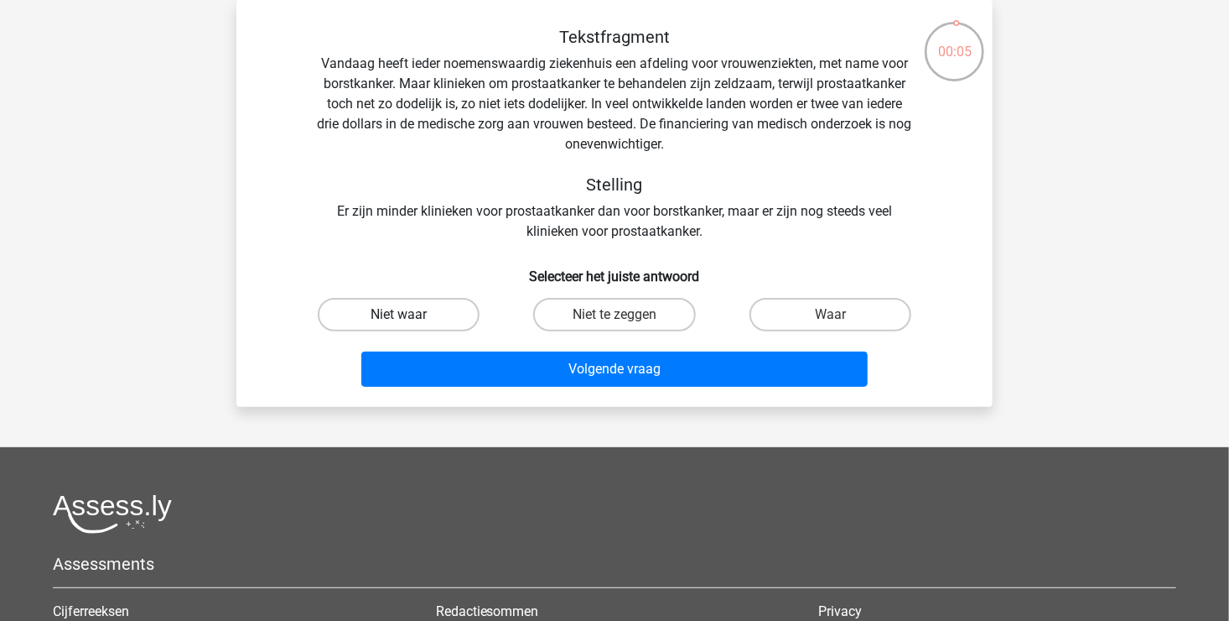
click at [365, 314] on label "Niet waar" at bounding box center [399, 315] width 162 height 34
click at [399, 314] on input "Niet waar" at bounding box center [404, 319] width 11 height 11
radio input "true"
click at [665, 317] on label "Niet te zeggen" at bounding box center [614, 315] width 162 height 34
click at [626, 317] on input "Niet te zeggen" at bounding box center [620, 319] width 11 height 11
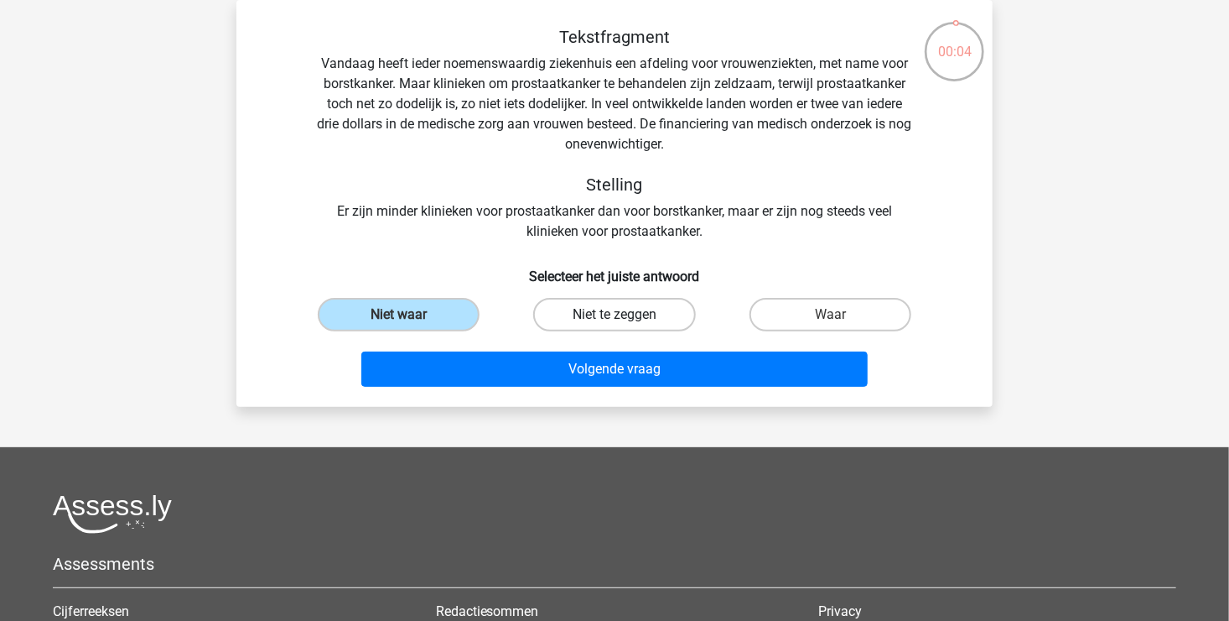
radio input "true"
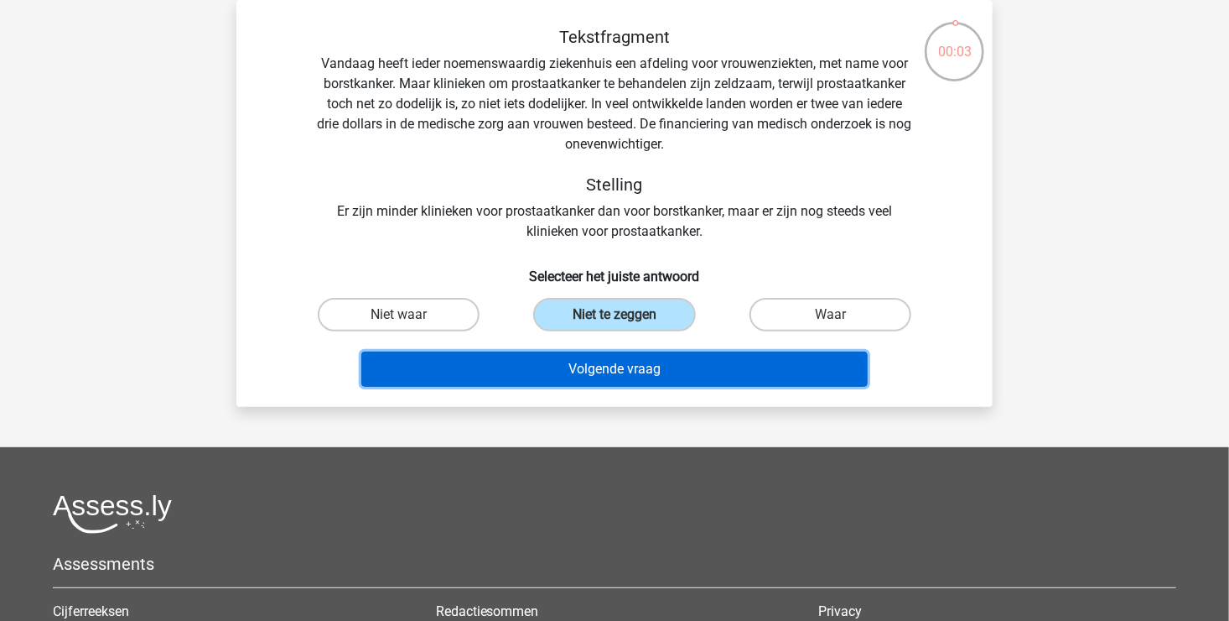
click at [591, 370] on button "Volgende vraag" at bounding box center [614, 368] width 507 height 35
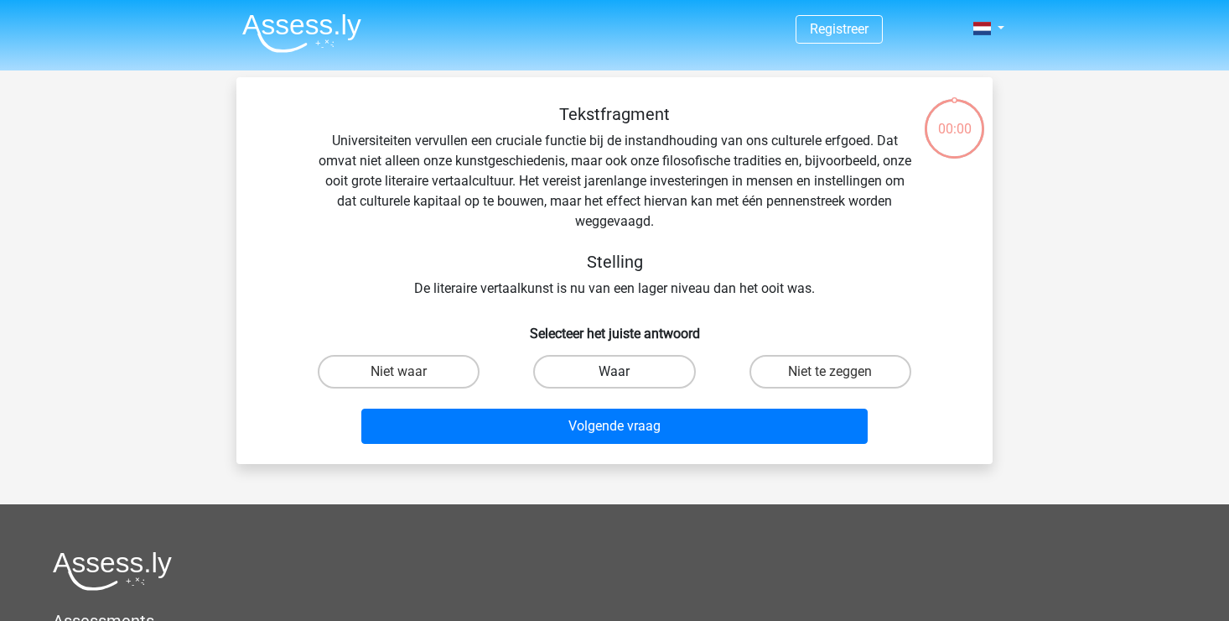
scroll to position [77, 0]
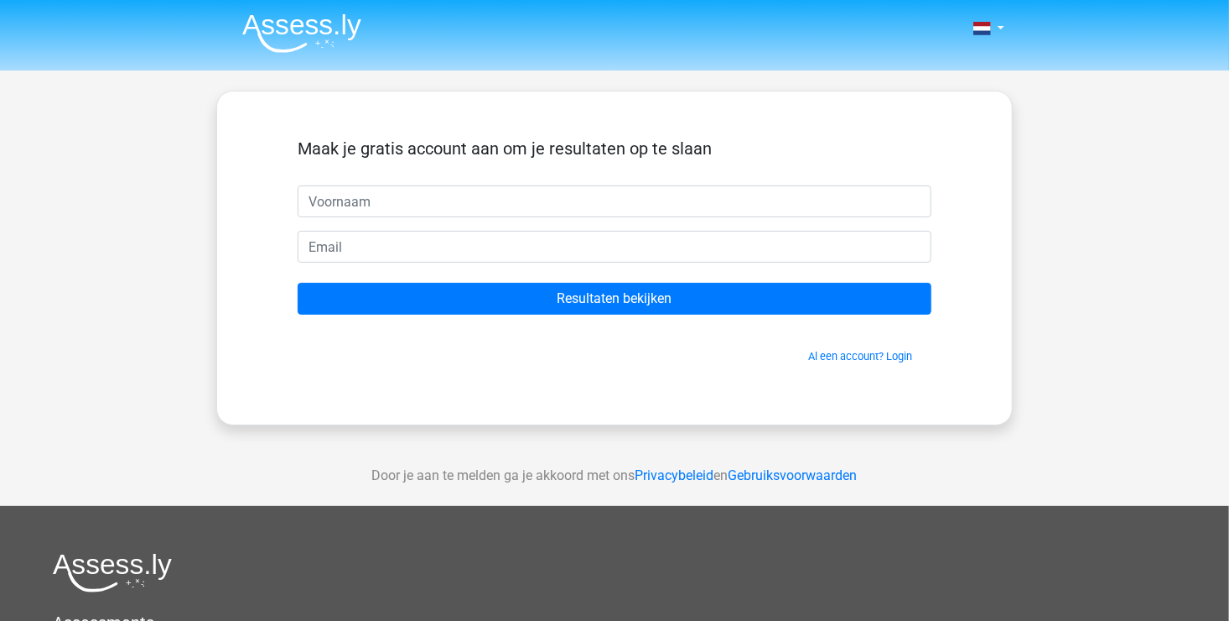
click at [583, 299] on input "Resultaten bekijken" at bounding box center [615, 299] width 634 height 32
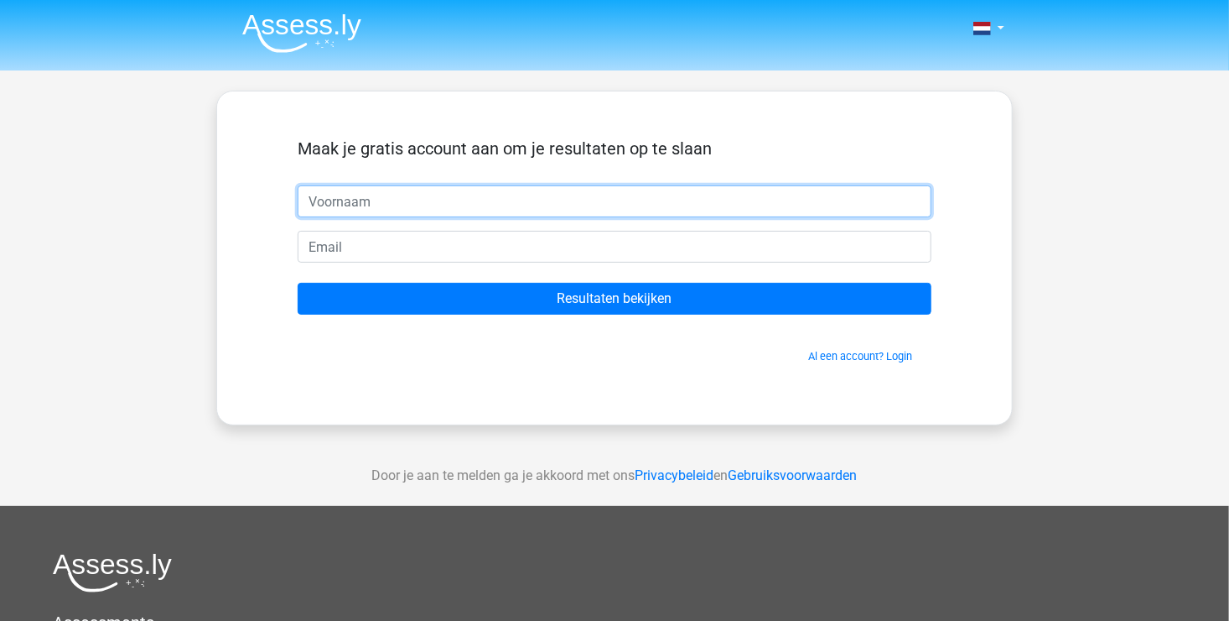
click at [347, 201] on input "text" at bounding box center [615, 201] width 634 height 32
type input "funda"
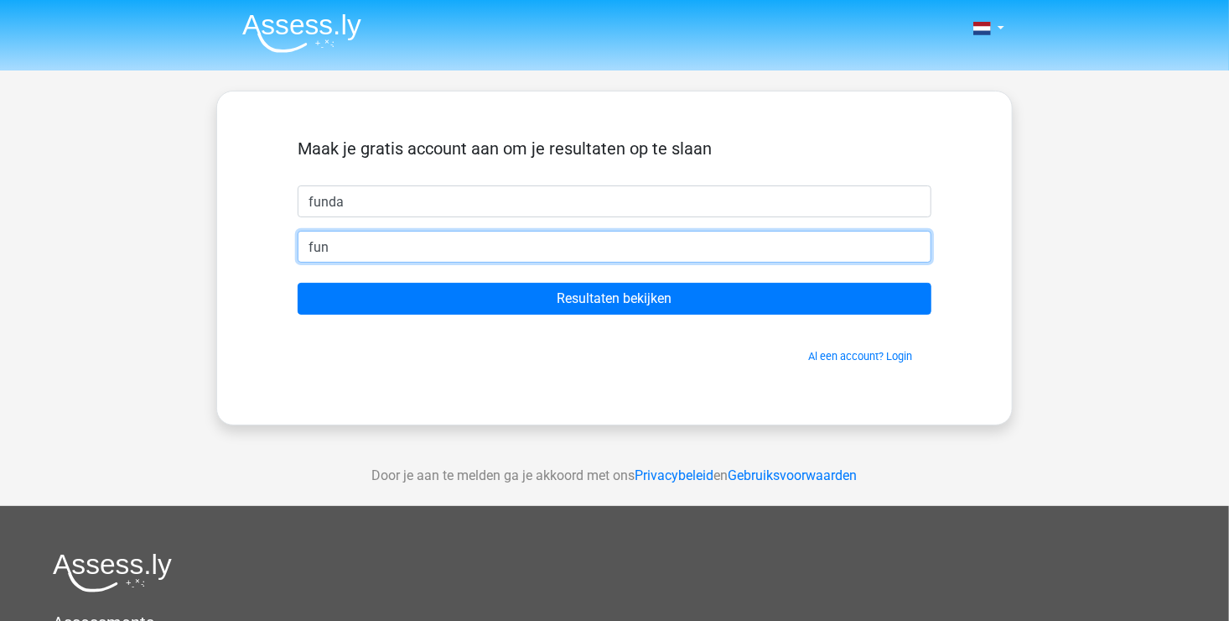
type input "[EMAIL_ADDRESS][DOMAIN_NAME]"
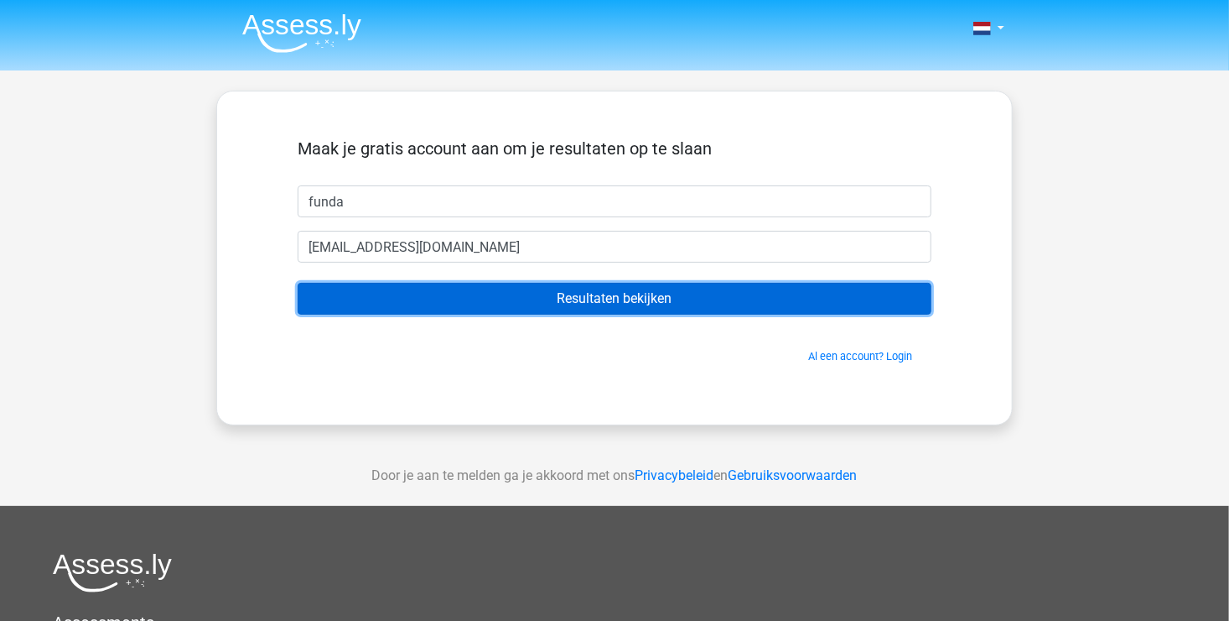
click at [563, 296] on input "Resultaten bekijken" at bounding box center [615, 299] width 634 height 32
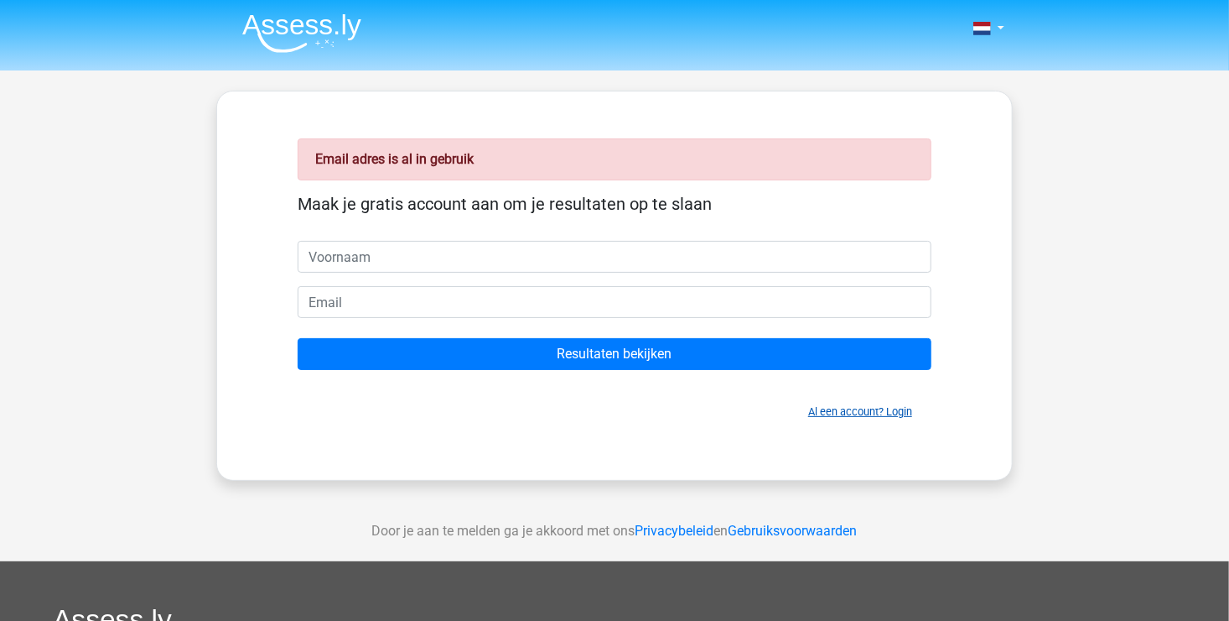
click at [864, 413] on link "Al een account? Login" at bounding box center [860, 411] width 104 height 13
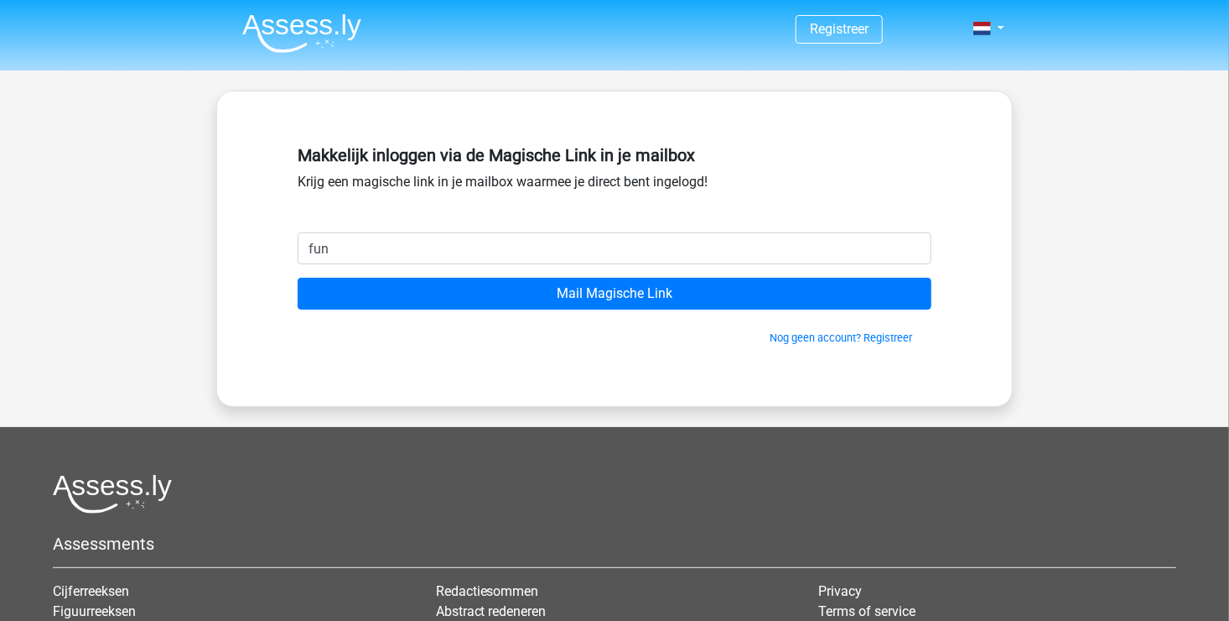
type input "[EMAIL_ADDRESS][DOMAIN_NAME]"
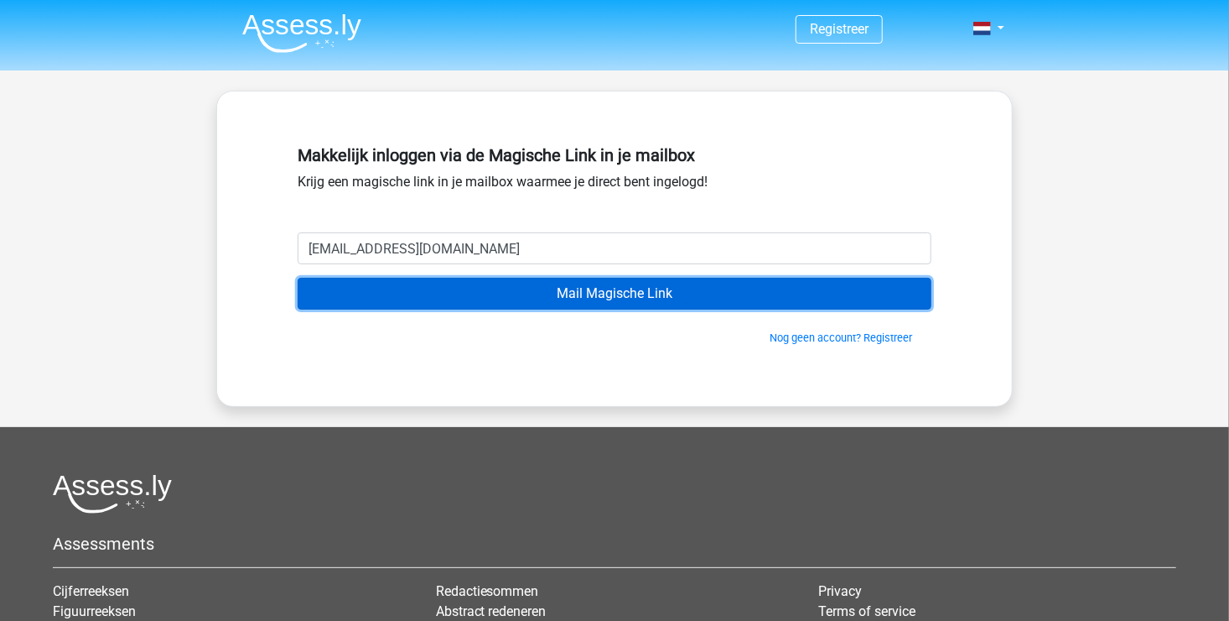
click at [571, 303] on input "Mail Magische Link" at bounding box center [615, 294] width 634 height 32
